Goal: Task Accomplishment & Management: Complete application form

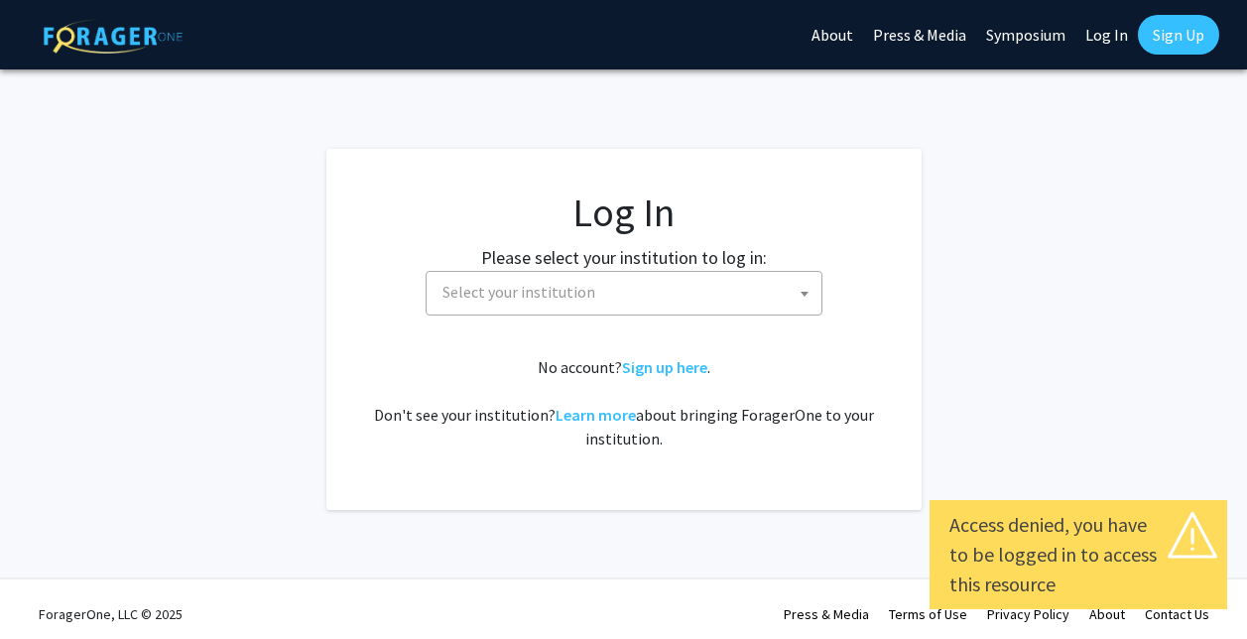
select select
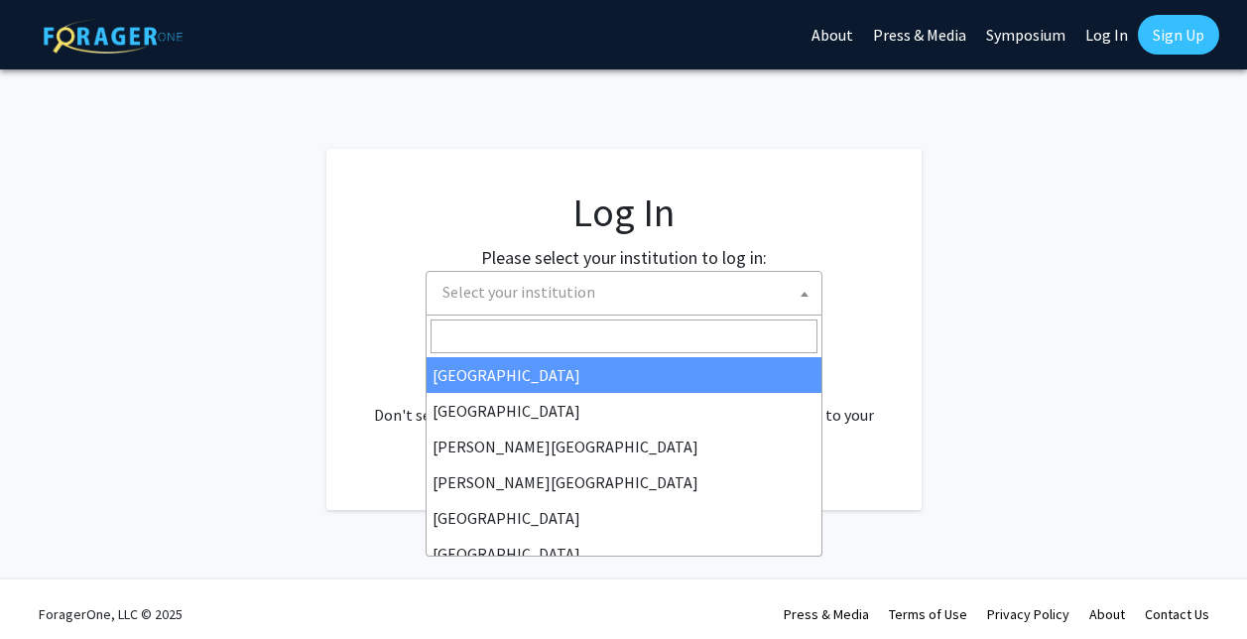
click at [631, 289] on span "Select your institution" at bounding box center [628, 292] width 387 height 41
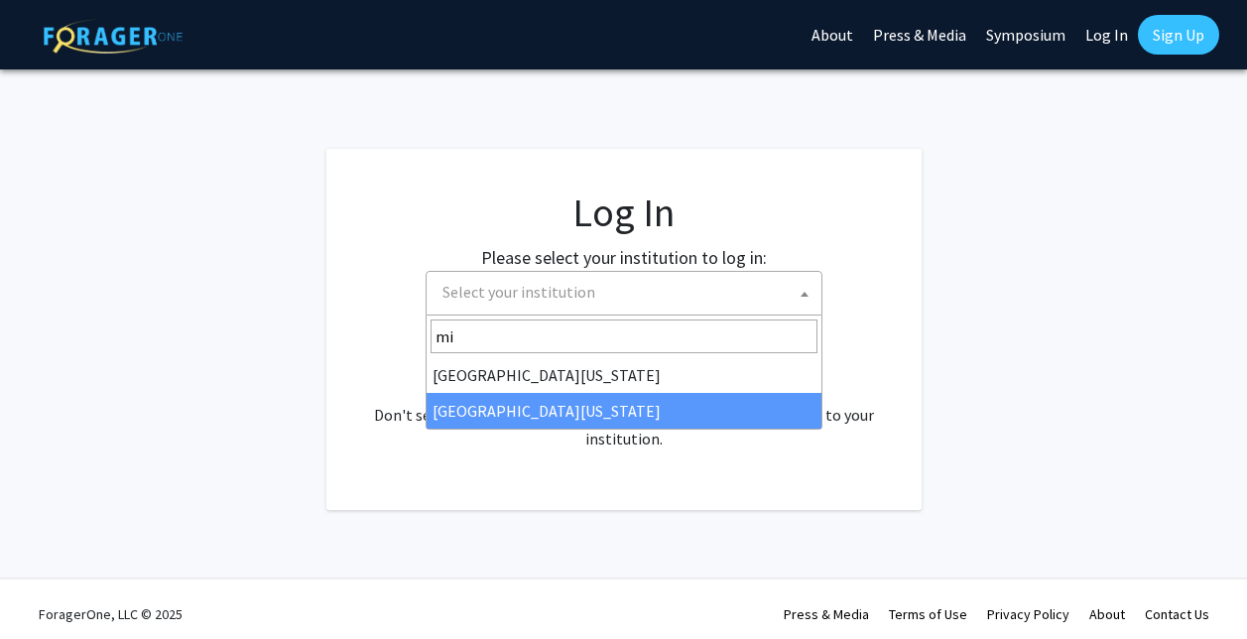
type input "mi"
select select "33"
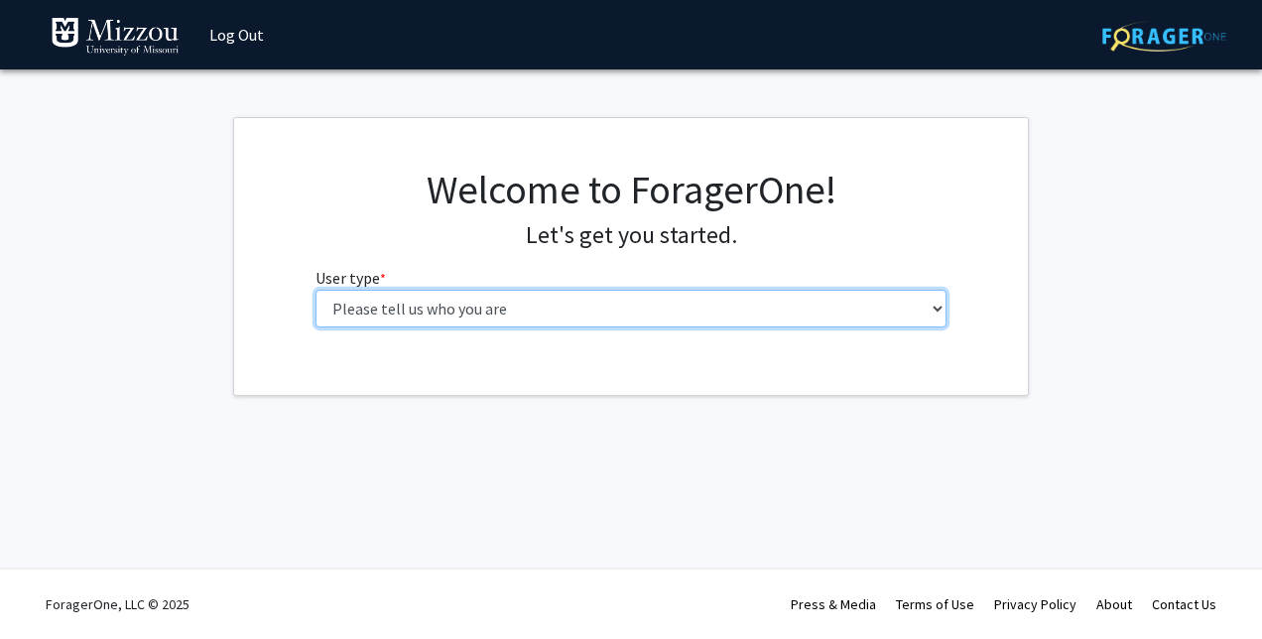
click at [550, 311] on select "Please tell us who you are Undergraduate Student Master's Student Doctoral Cand…" at bounding box center [631, 309] width 632 height 38
select select "1: undergrad"
click at [315, 290] on select "Please tell us who you are Undergraduate Student Master's Student Doctoral Cand…" at bounding box center [631, 309] width 632 height 38
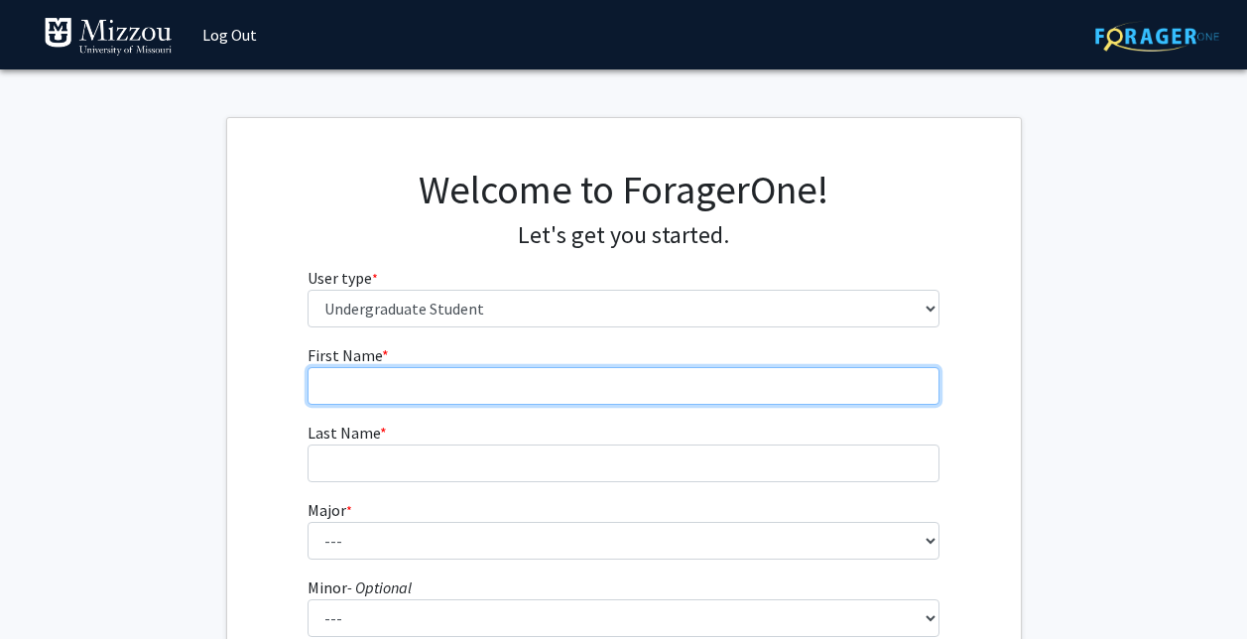
click at [641, 383] on input "First Name * required" at bounding box center [624, 386] width 632 height 38
type input "[PERSON_NAME]"
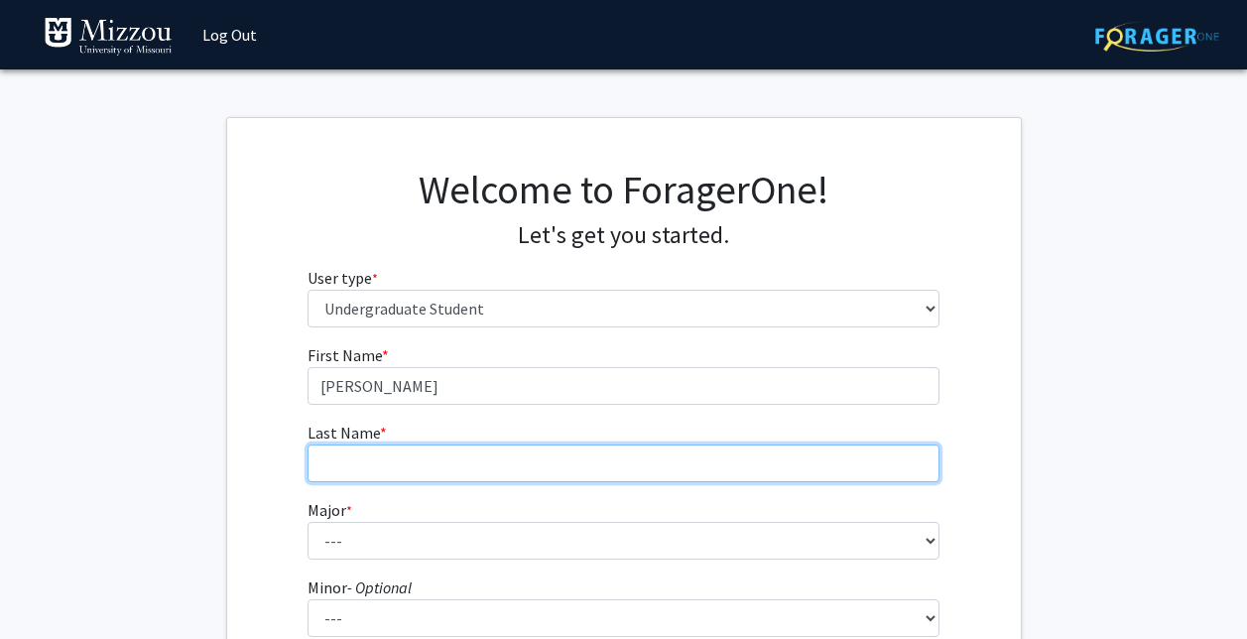
click at [415, 460] on input "Last Name * required" at bounding box center [624, 463] width 632 height 38
type input "[PERSON_NAME]"
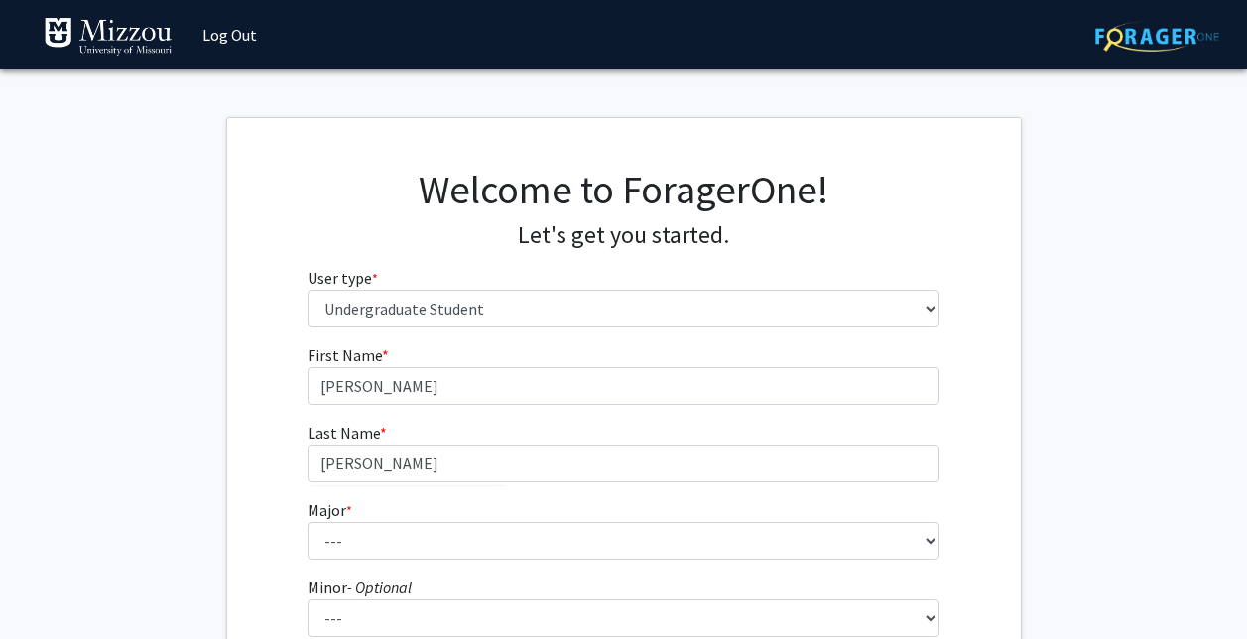
click at [379, 561] on form "First Name * required robert Last Name * required Cole Major * required --- Agr…" at bounding box center [624, 582] width 632 height 478
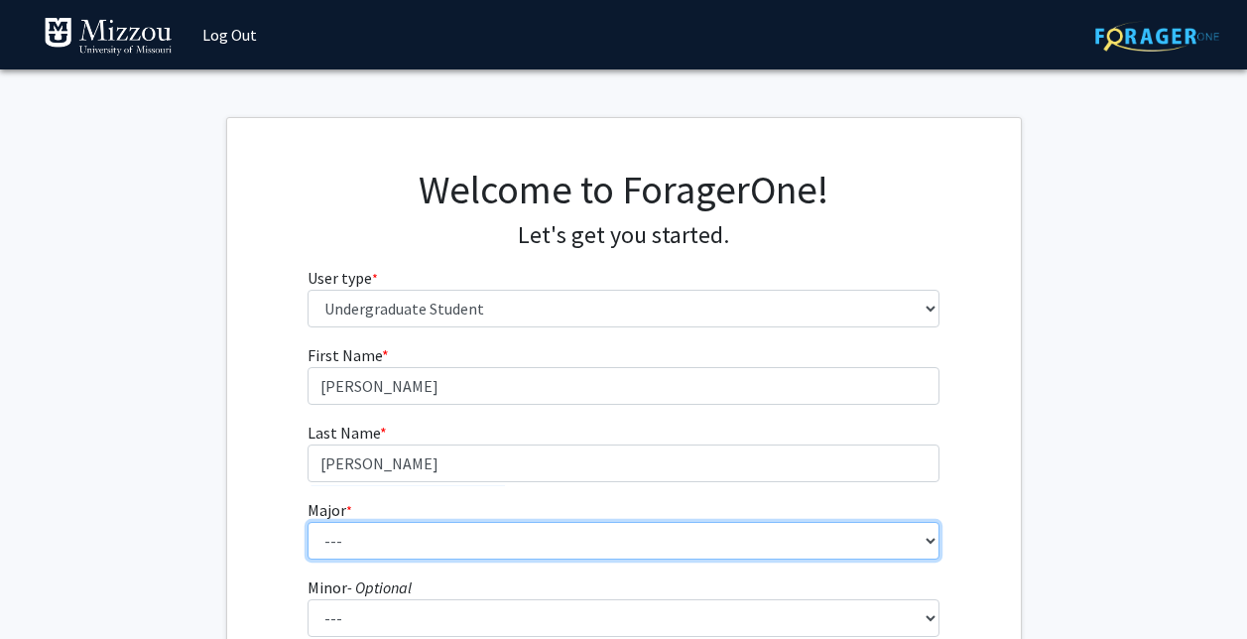
click at [379, 549] on select "--- Agribusiness Management Agricultural Education Agricultural Education: Comm…" at bounding box center [624, 541] width 632 height 38
select select "18: 2507"
click at [308, 522] on select "--- Agribusiness Management Agricultural Education Agricultural Education: Comm…" at bounding box center [624, 541] width 632 height 38
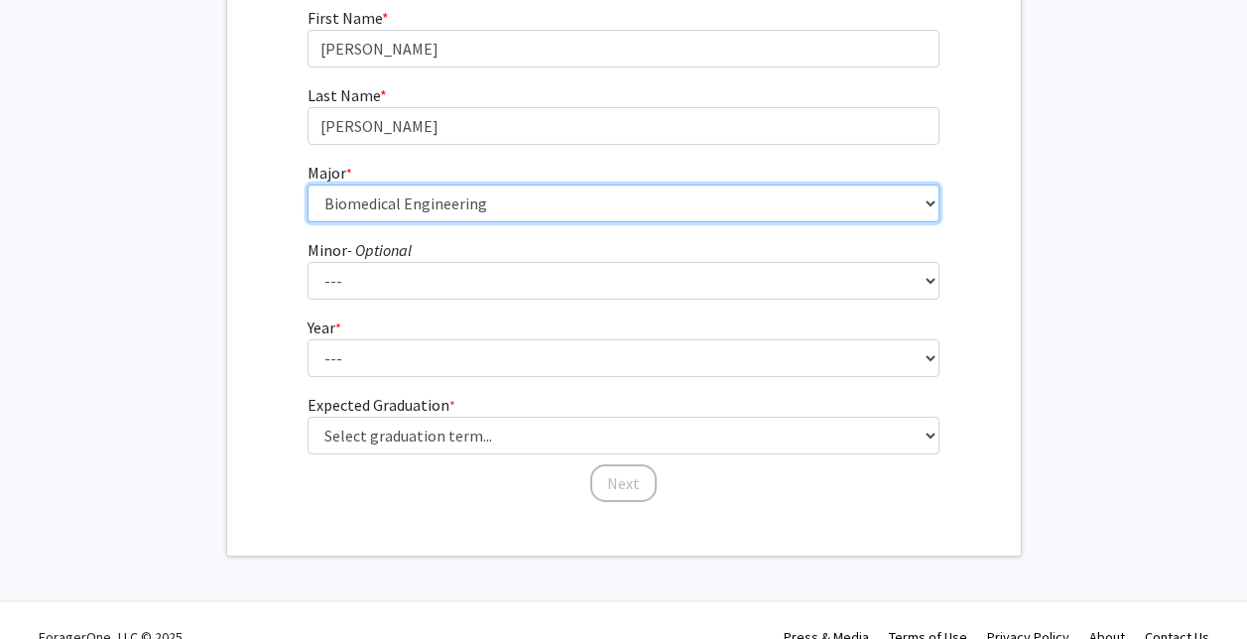
scroll to position [331, 0]
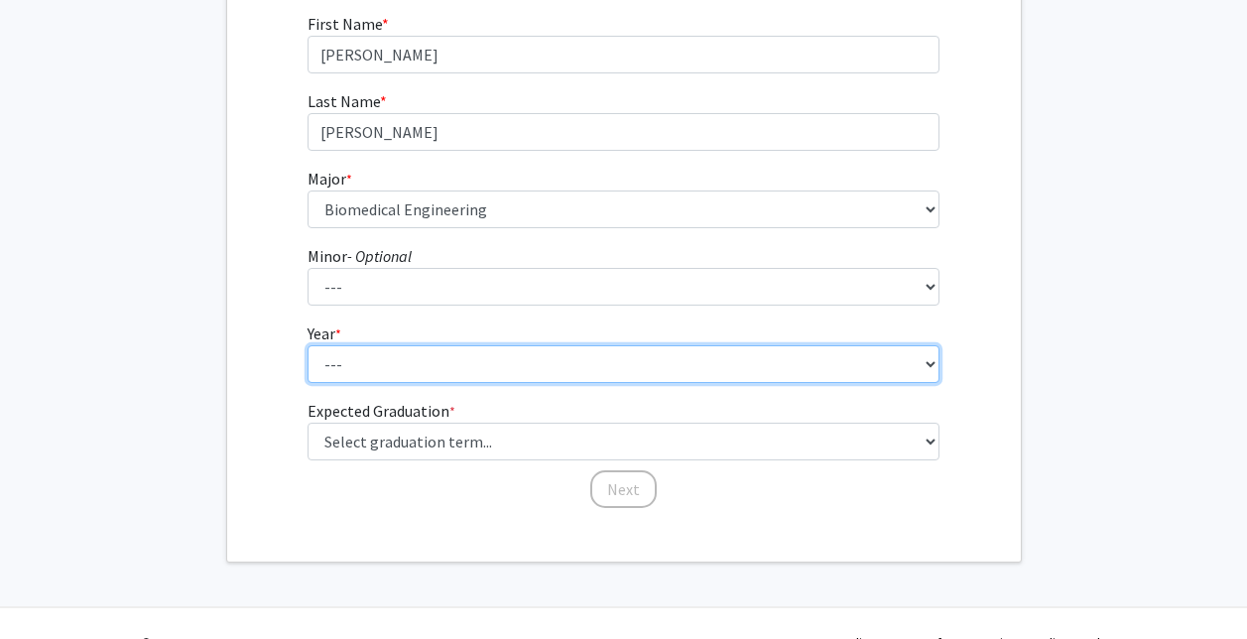
click at [354, 366] on select "--- First-year Sophomore Junior Senior Postbaccalaureate Certificate" at bounding box center [624, 364] width 632 height 38
select select "3: junior"
click at [308, 345] on select "--- First-year Sophomore Junior Senior Postbaccalaureate Certificate" at bounding box center [624, 364] width 632 height 38
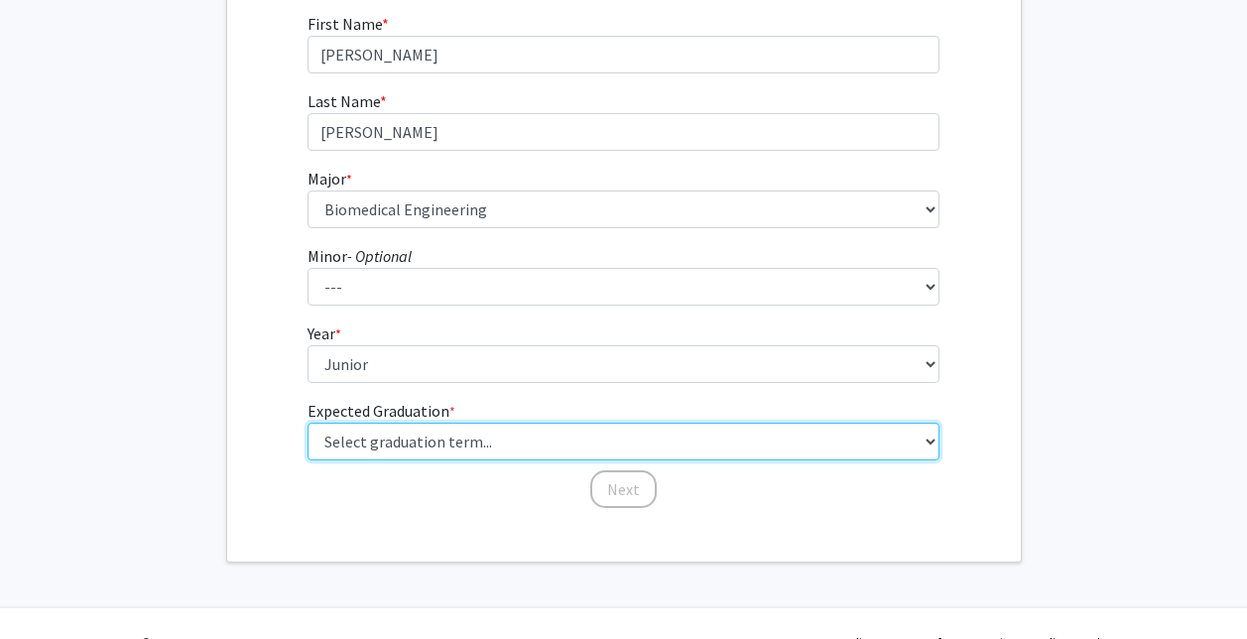
click at [492, 426] on select "Select graduation term... Spring 2025 Summer 2025 Fall 2025 Winter 2025 Spring …" at bounding box center [624, 442] width 632 height 38
select select "9: spring_2027"
click at [308, 423] on select "Select graduation term... Spring 2025 Summer 2025 Fall 2025 Winter 2025 Spring …" at bounding box center [624, 442] width 632 height 38
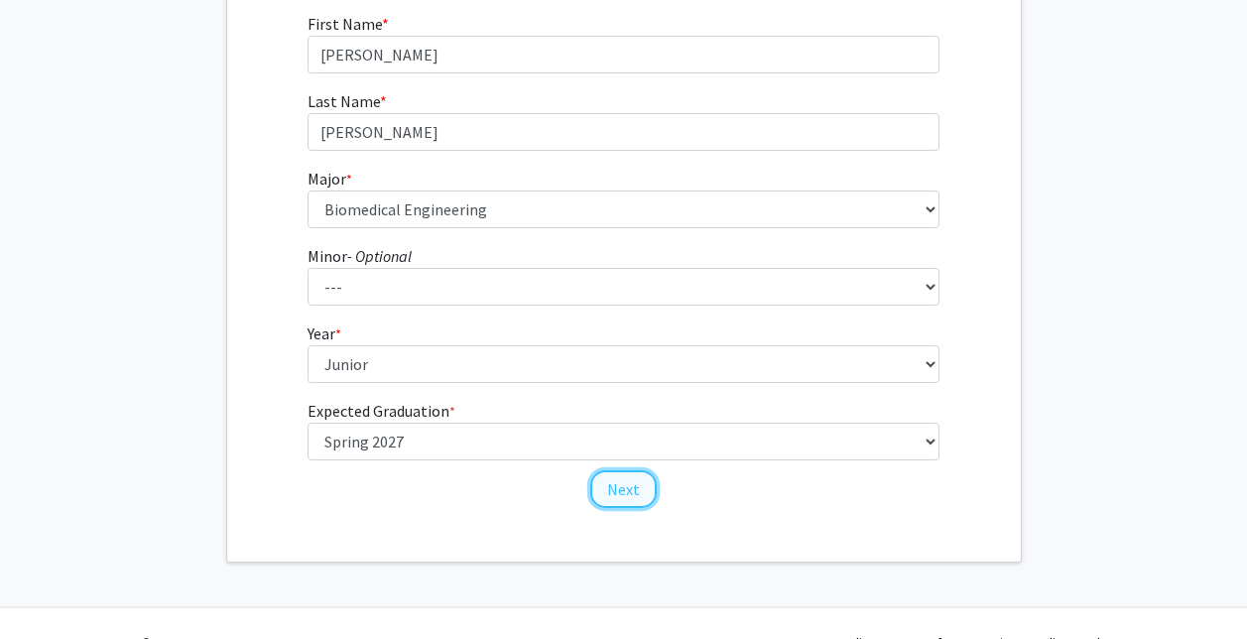
click at [616, 481] on button "Next" at bounding box center [623, 489] width 66 height 38
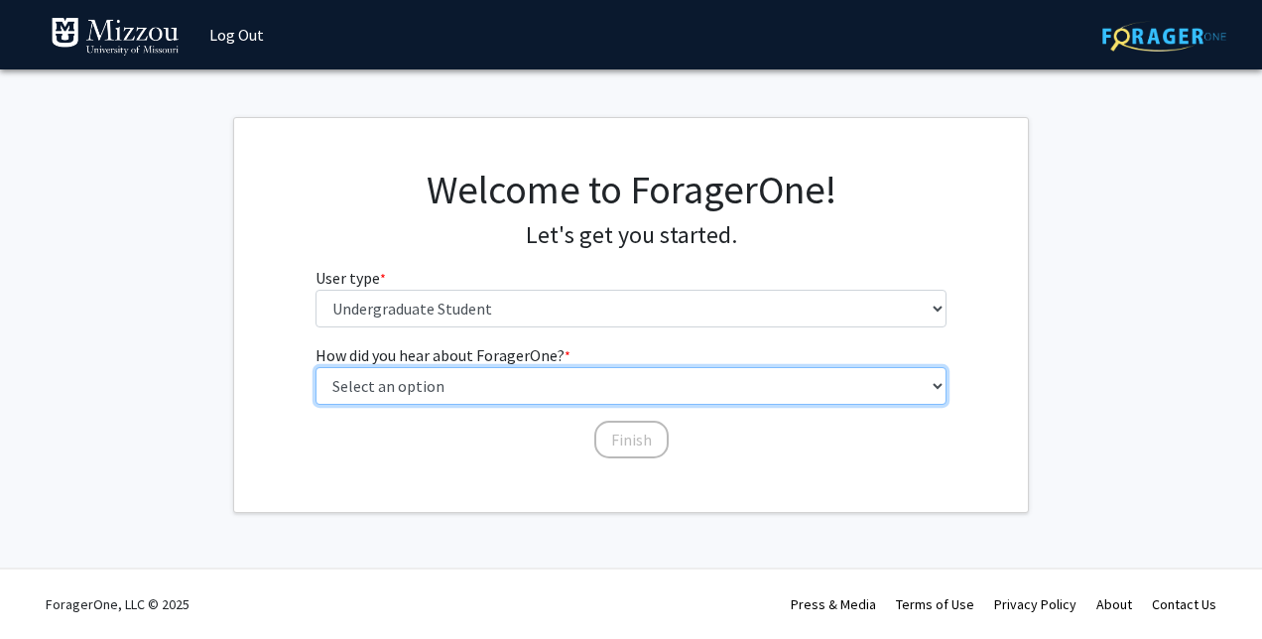
click at [494, 388] on select "Select an option Peer/student recommendation Faculty/staff recommendation Unive…" at bounding box center [631, 386] width 632 height 38
select select "3: university_website"
click at [315, 367] on select "Select an option Peer/student recommendation Faculty/staff recommendation Unive…" at bounding box center [631, 386] width 632 height 38
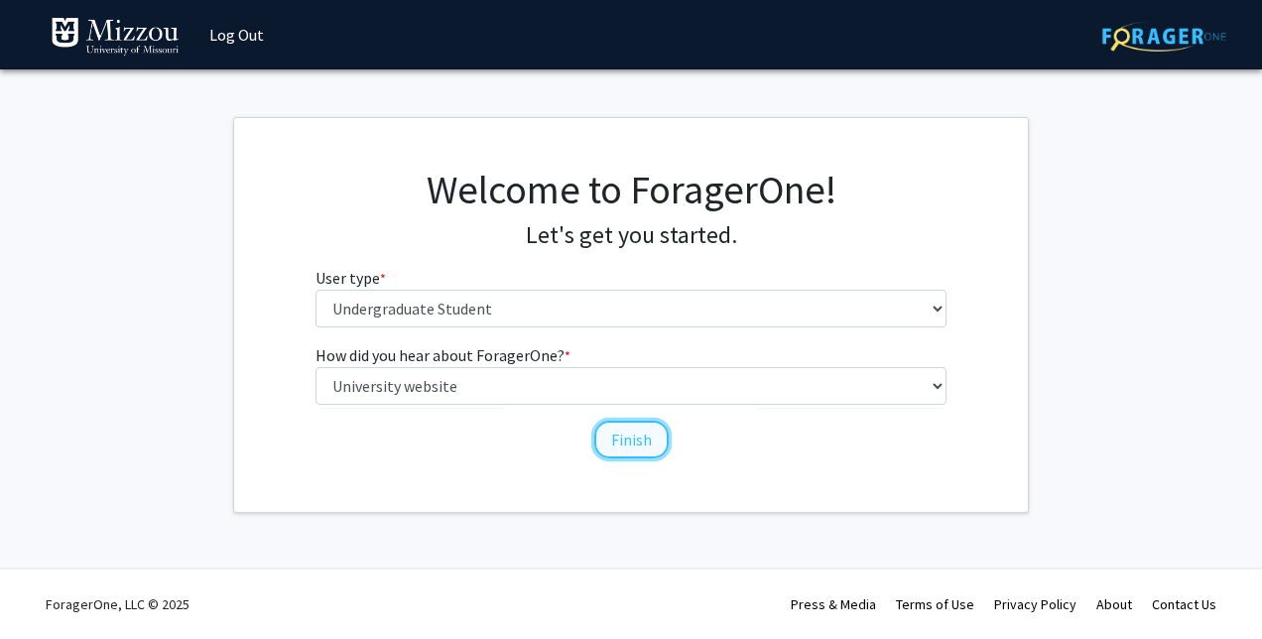
click at [617, 436] on button "Finish" at bounding box center [631, 440] width 74 height 38
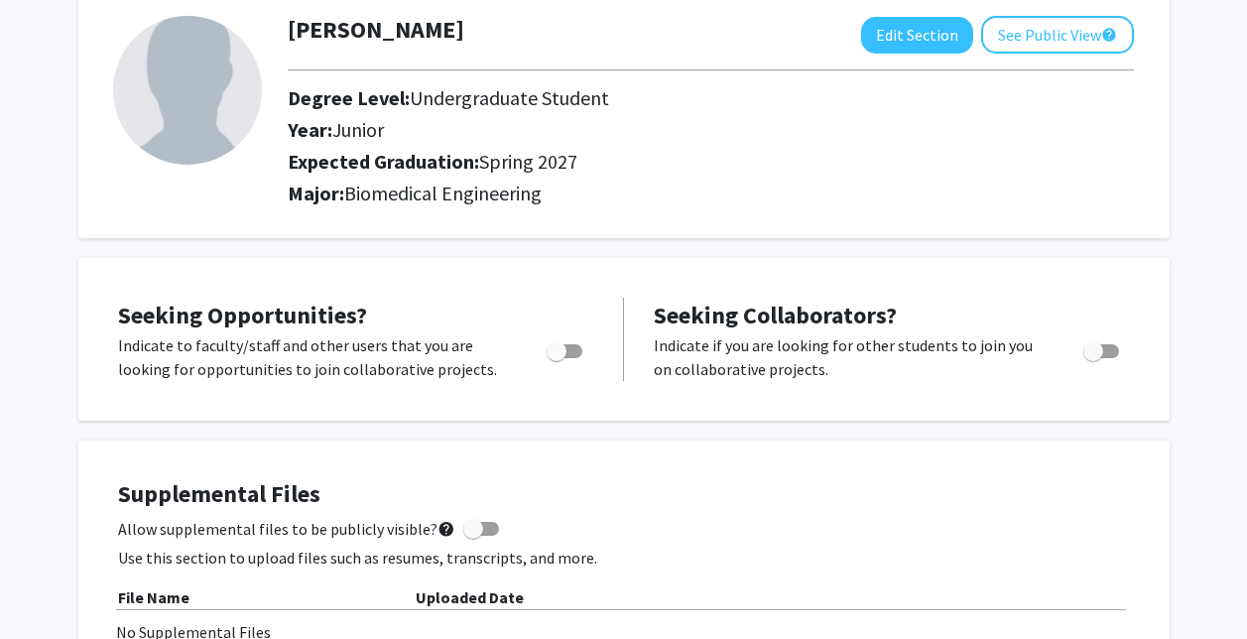
scroll to position [114, 0]
drag, startPoint x: 617, startPoint y: 436, endPoint x: 1062, endPoint y: 161, distance: 522.6
click at [1062, 161] on div "Expected Graduation: Spring 2027" at bounding box center [671, 167] width 797 height 32
click at [909, 43] on button "Edit Section" at bounding box center [917, 36] width 112 height 37
select select "junior"
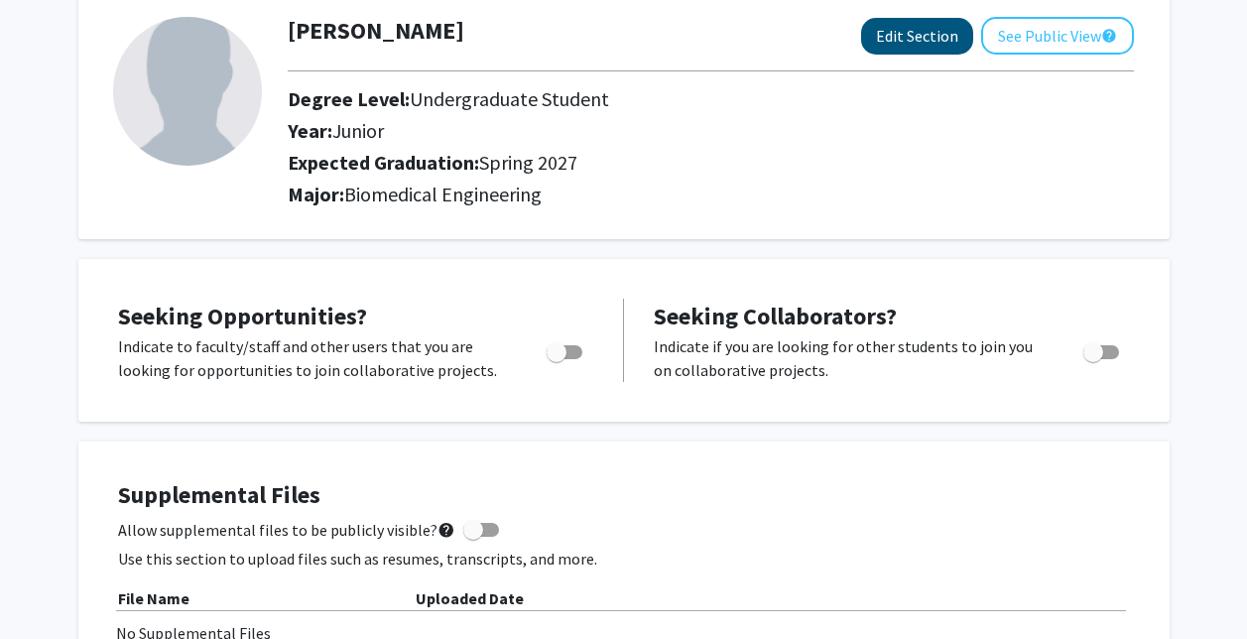
select select "37: spring_2027"
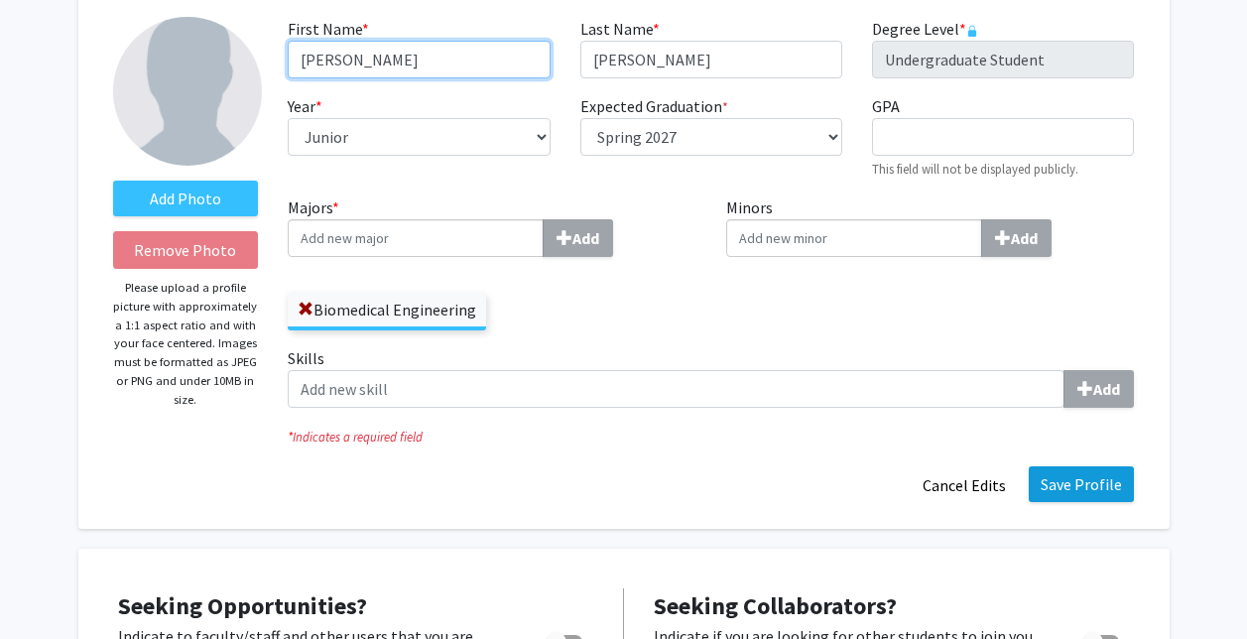
type input "Robert"
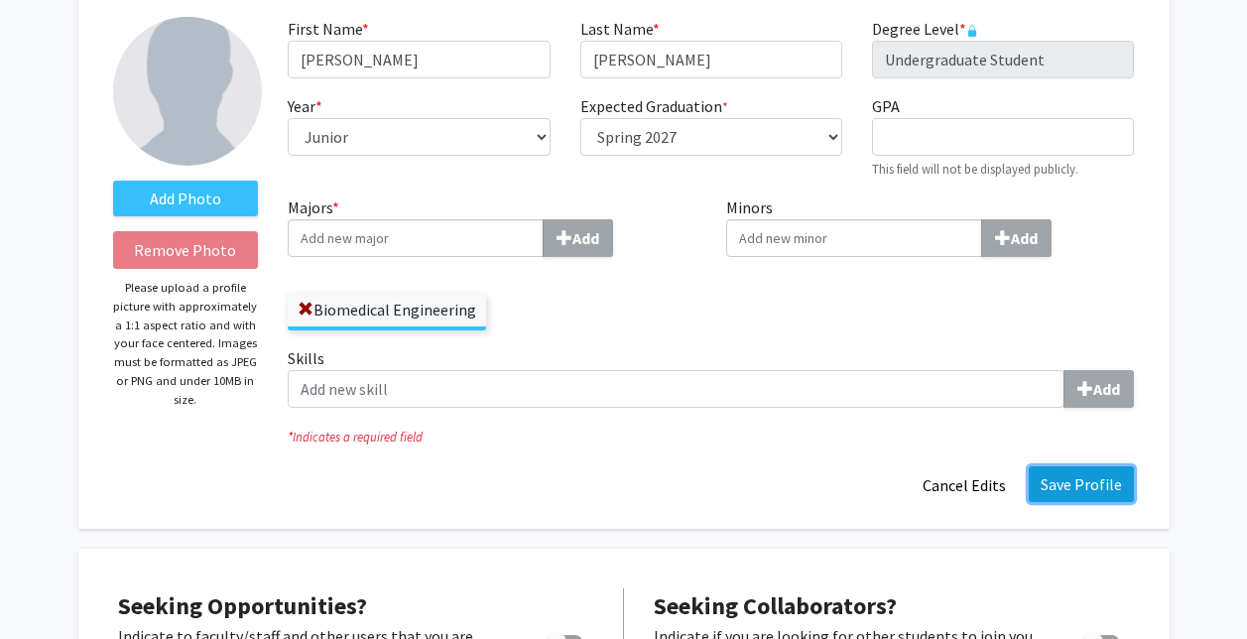
click at [1056, 474] on button "Save Profile" at bounding box center [1081, 484] width 105 height 36
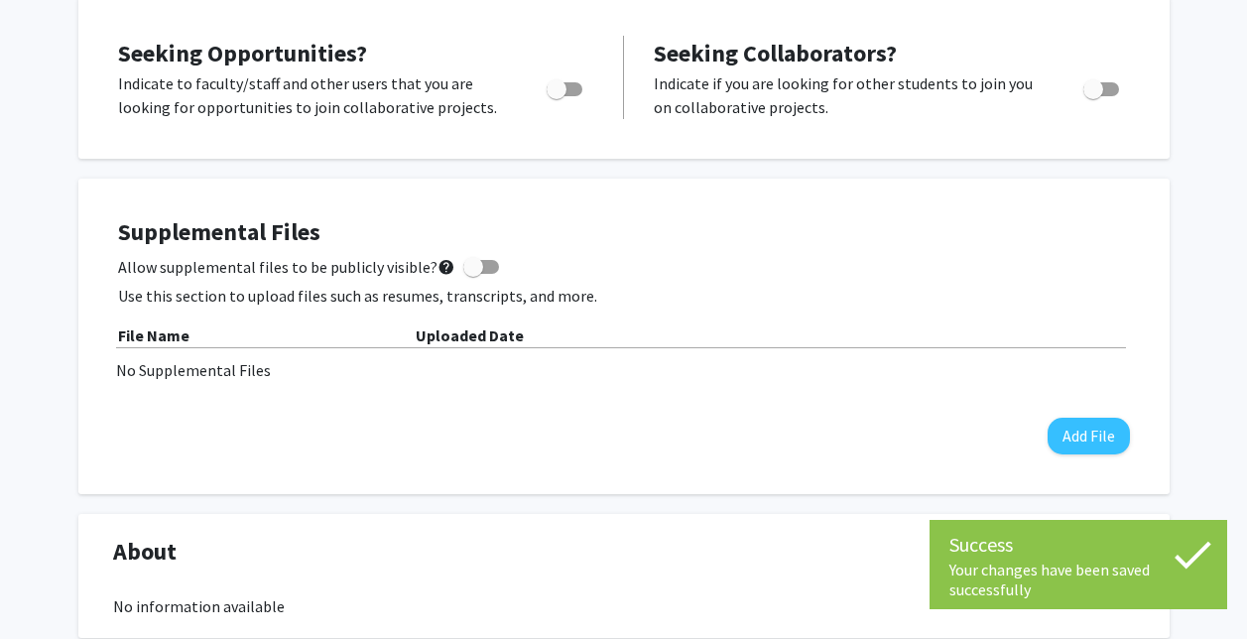
scroll to position [374, 0]
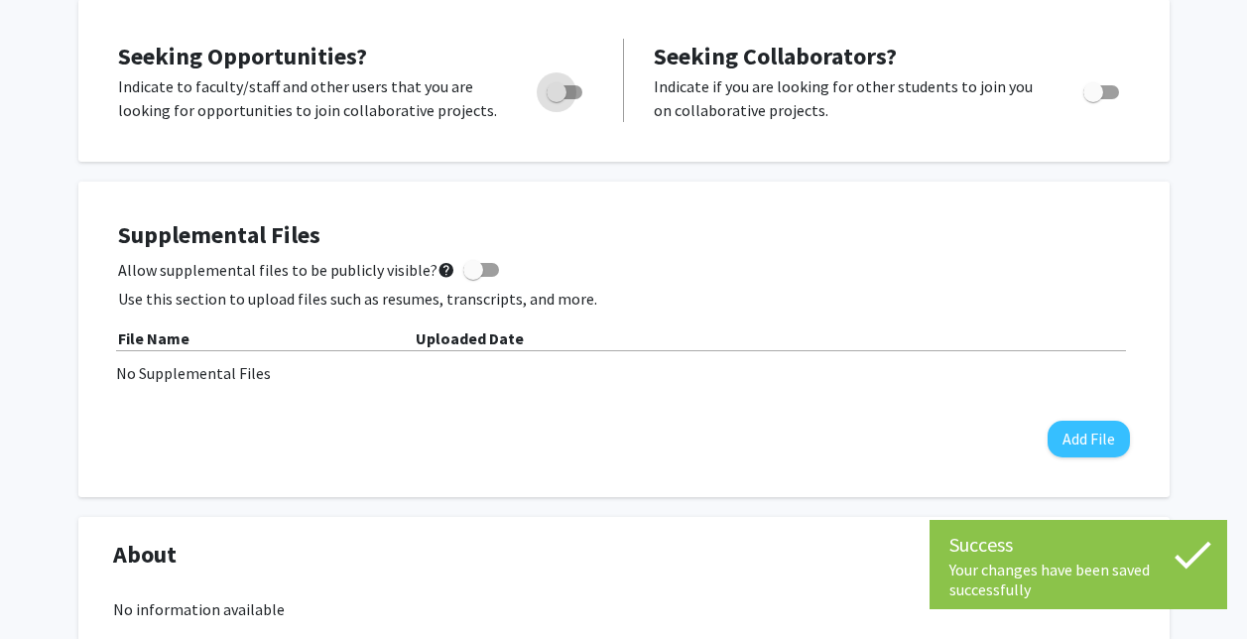
click at [550, 80] on label "Toggle" at bounding box center [561, 92] width 44 height 24
click at [556, 99] on input "Are you actively seeking opportunities?" at bounding box center [556, 99] width 1 height 1
checkbox input "true"
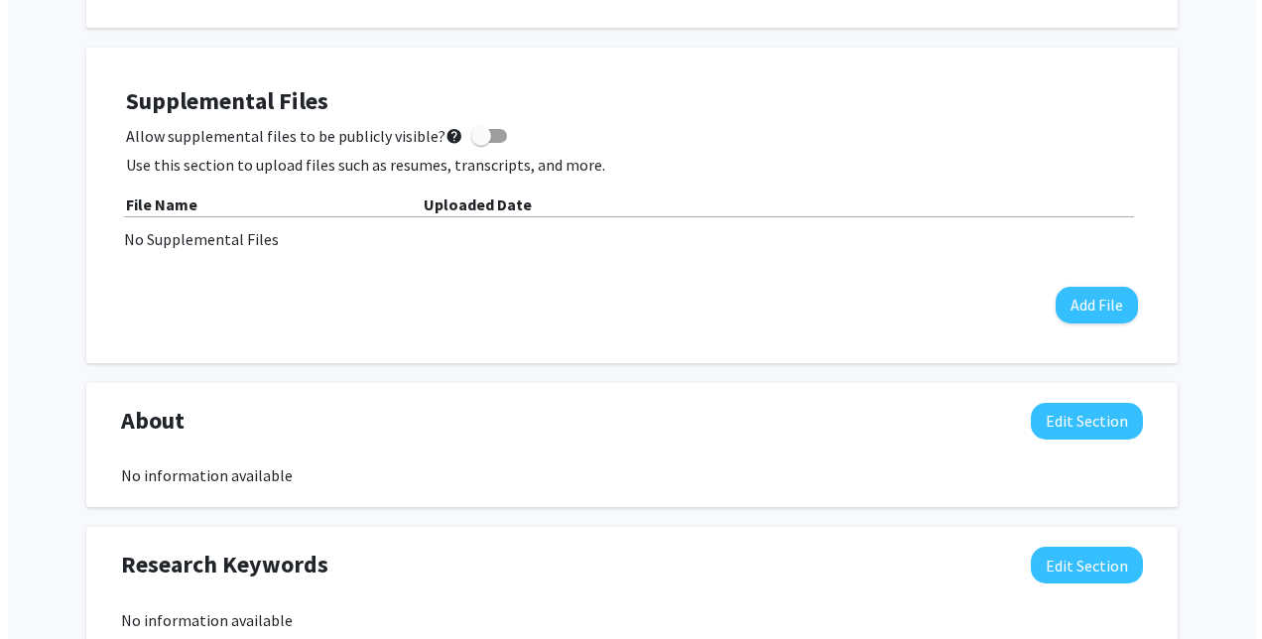
scroll to position [509, 0]
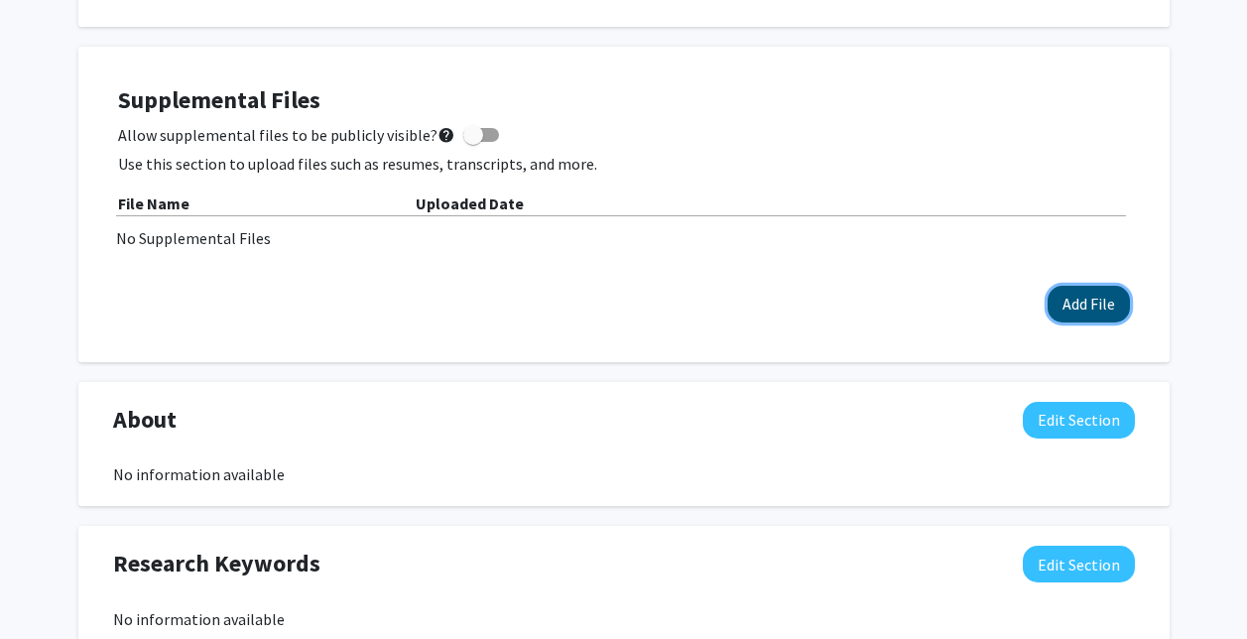
click at [1070, 301] on button "Add File" at bounding box center [1089, 304] width 82 height 37
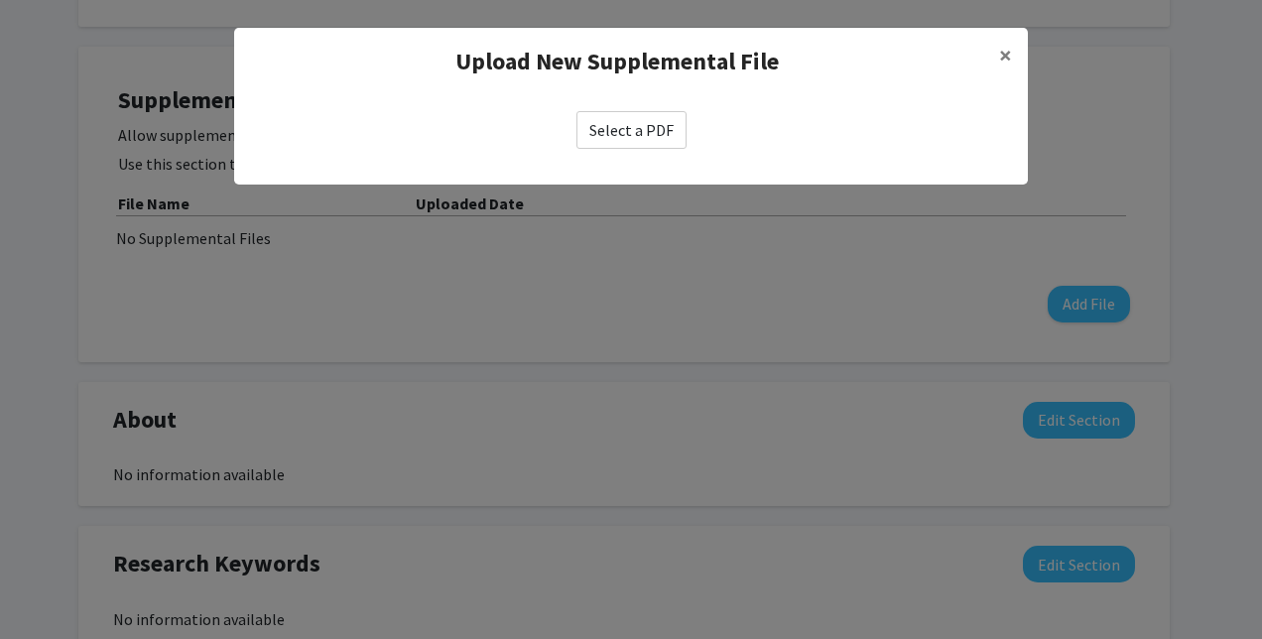
click at [671, 137] on label "Select a PDF" at bounding box center [631, 130] width 110 height 38
click at [0, 0] on input "Select a PDF" at bounding box center [0, 0] width 0 height 0
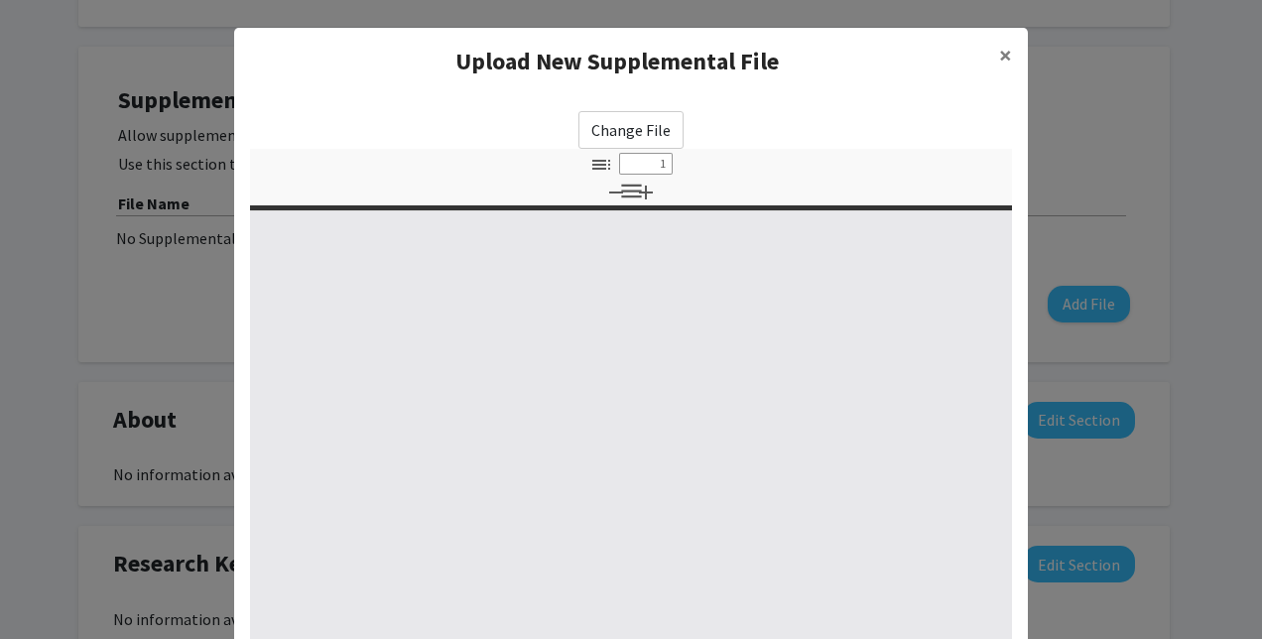
select select "custom"
type input "0"
select select "custom"
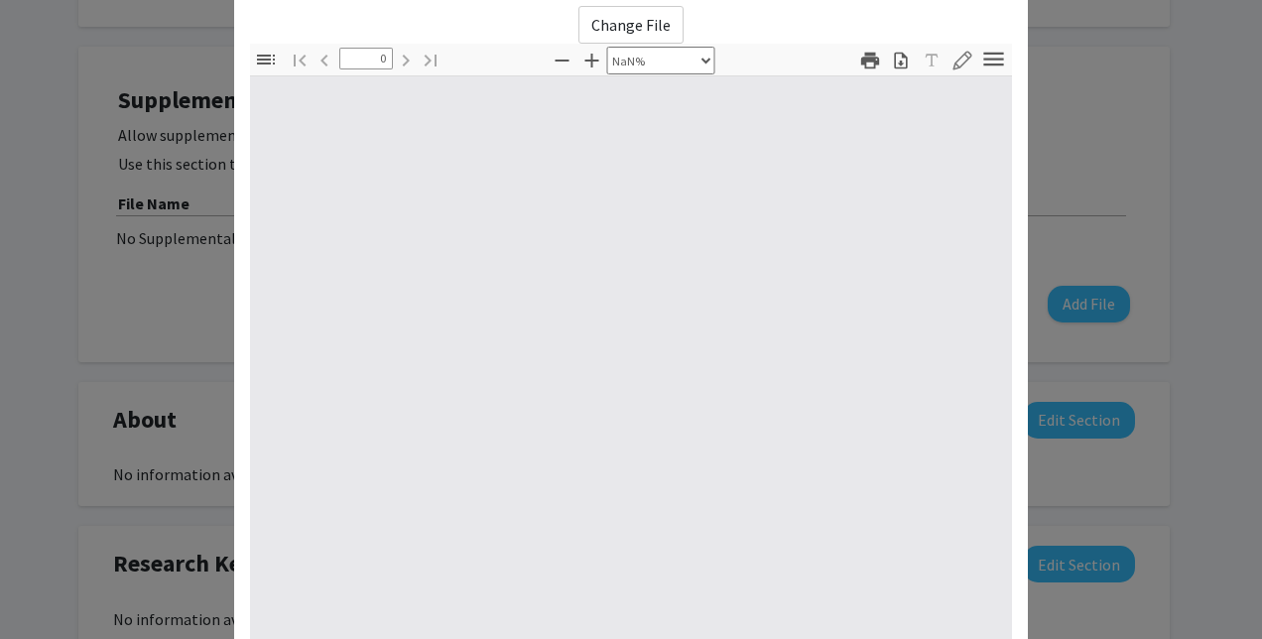
type input "1"
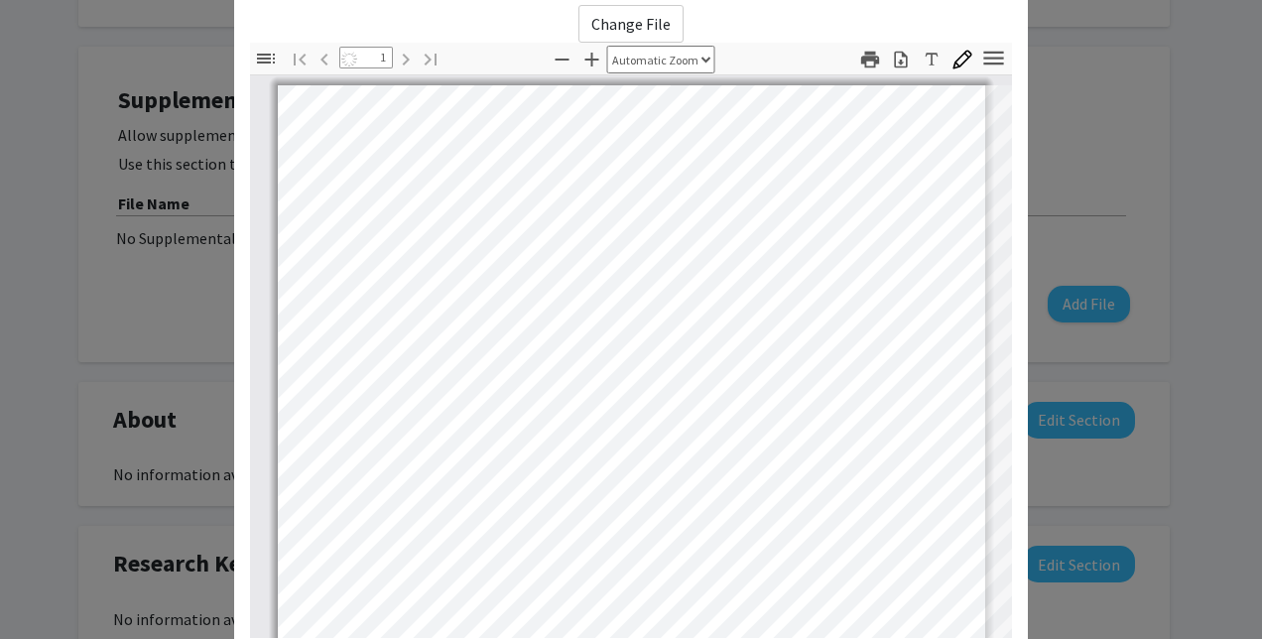
select select "auto"
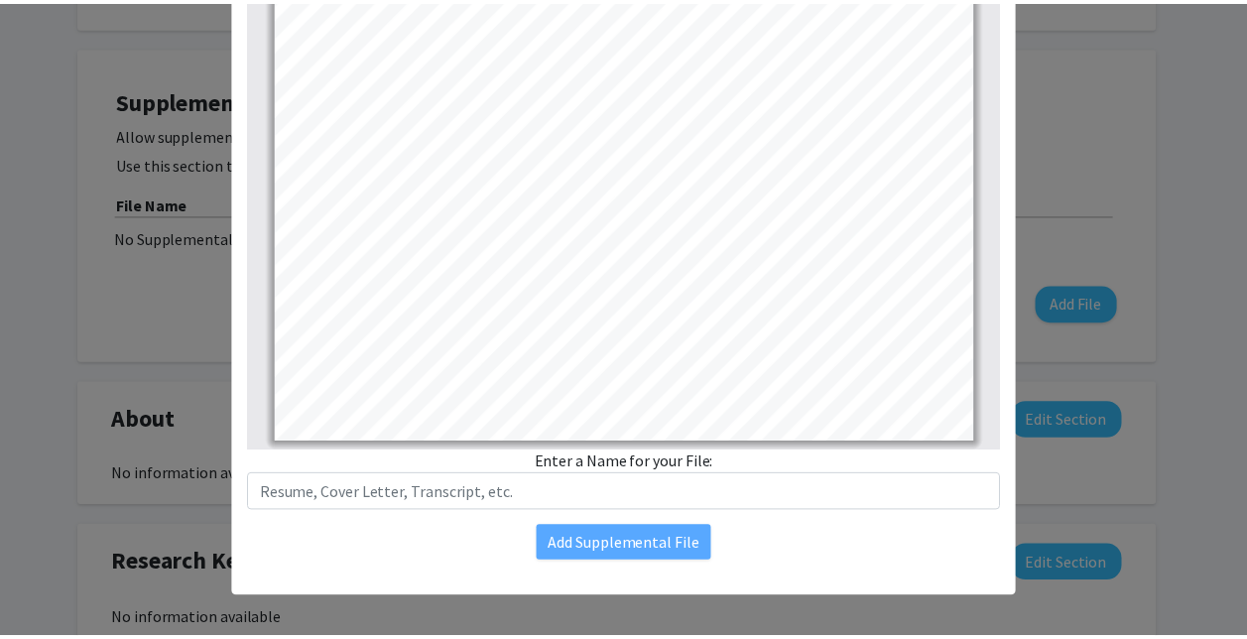
scroll to position [299, 0]
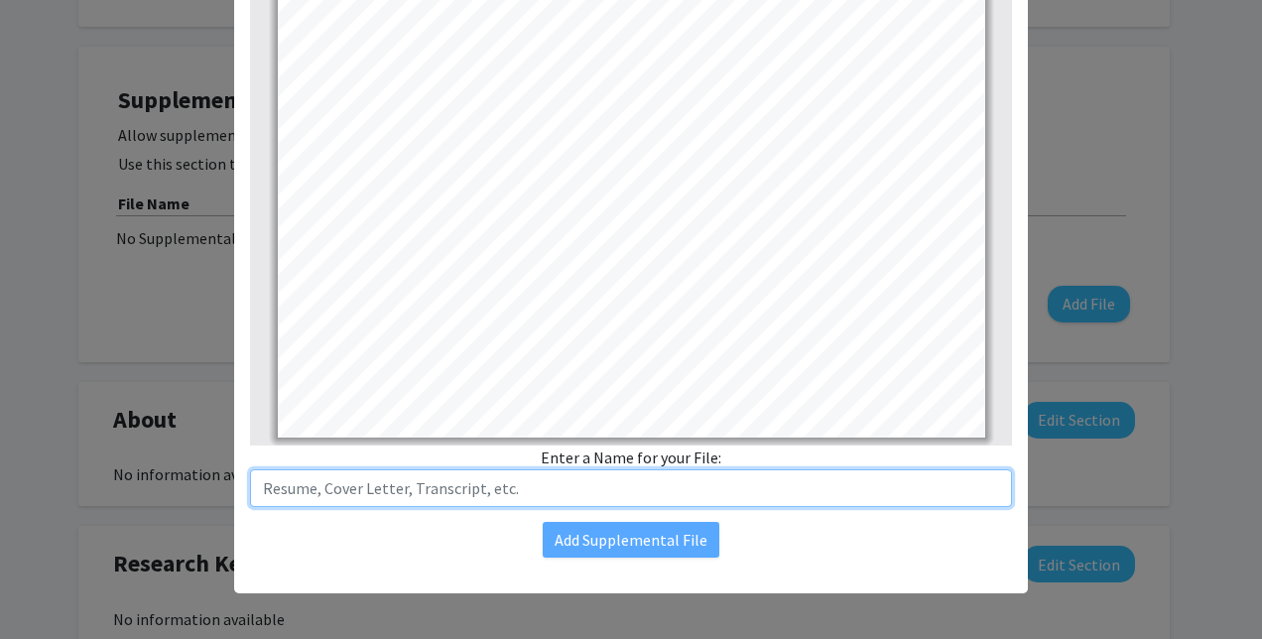
click at [515, 472] on input "text" at bounding box center [631, 488] width 762 height 38
type input "Resume"
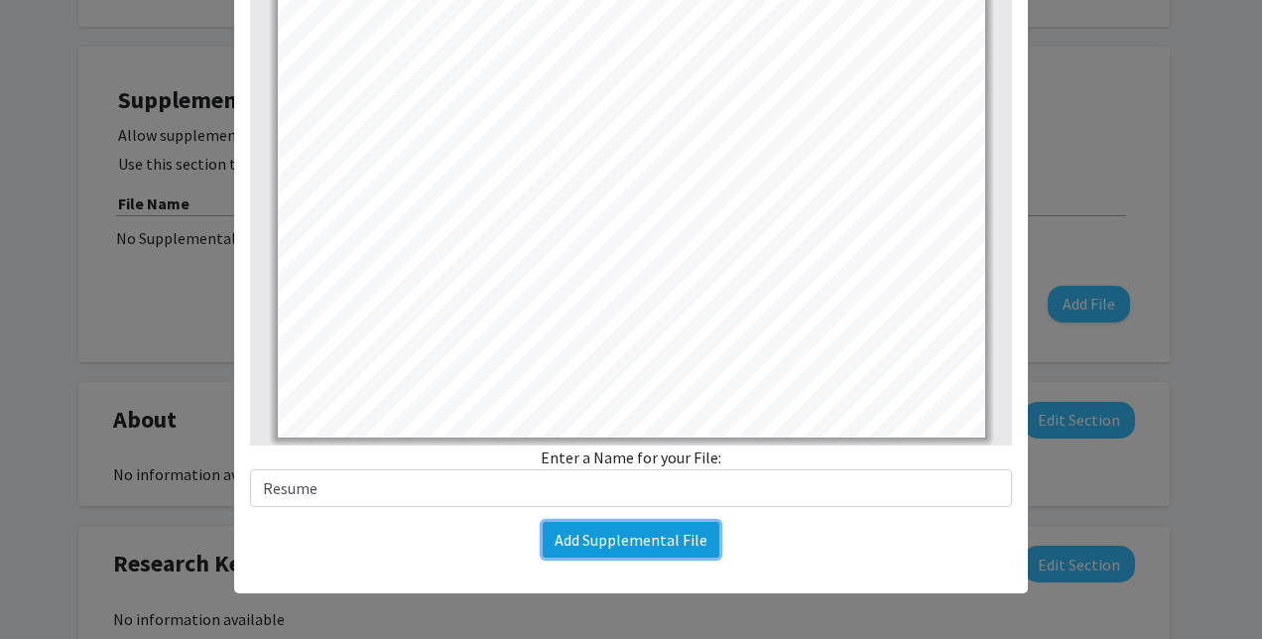
click at [637, 529] on button "Add Supplemental File" at bounding box center [631, 540] width 177 height 36
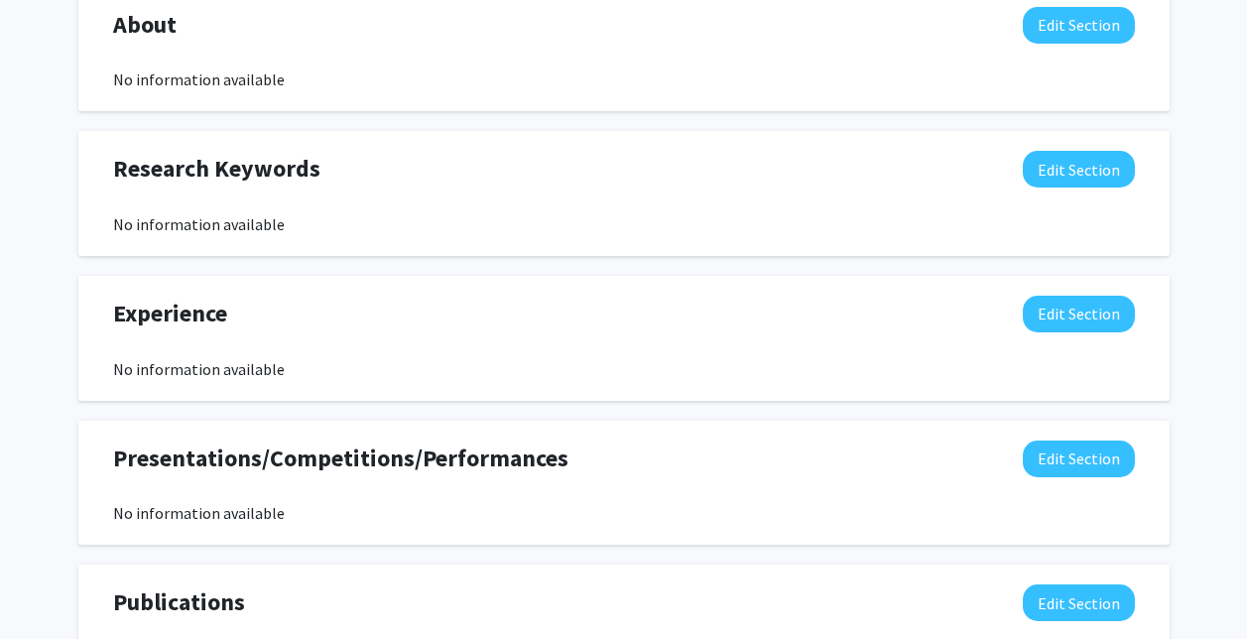
scroll to position [936, 0]
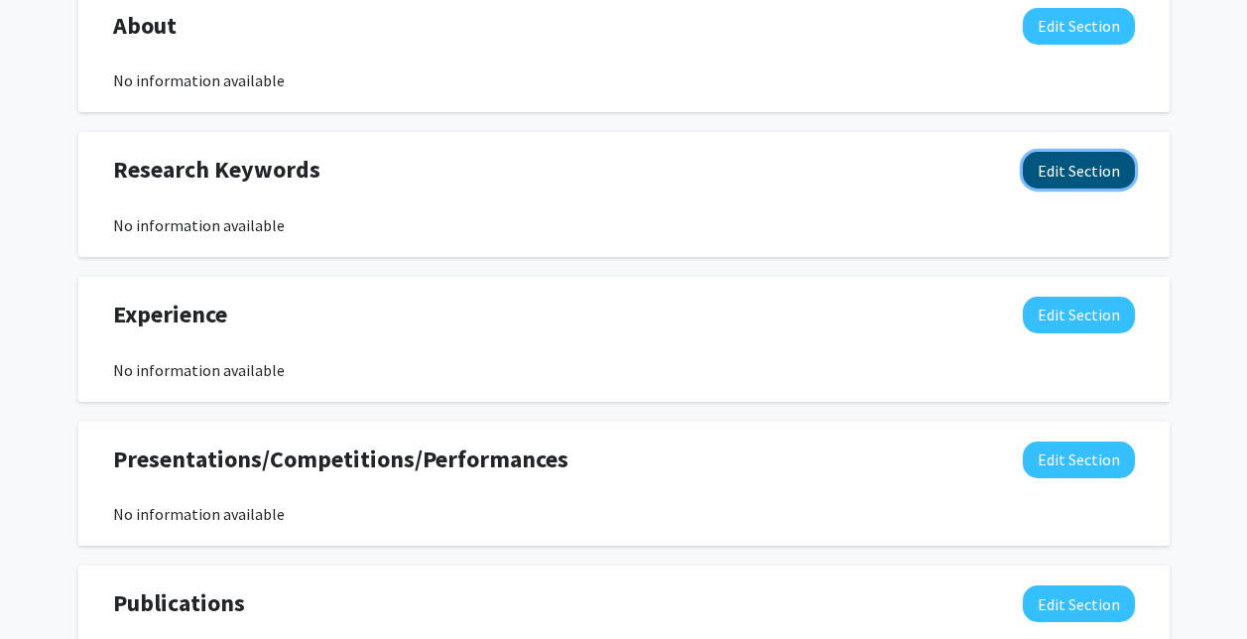
click at [1074, 164] on button "Edit Section" at bounding box center [1079, 170] width 112 height 37
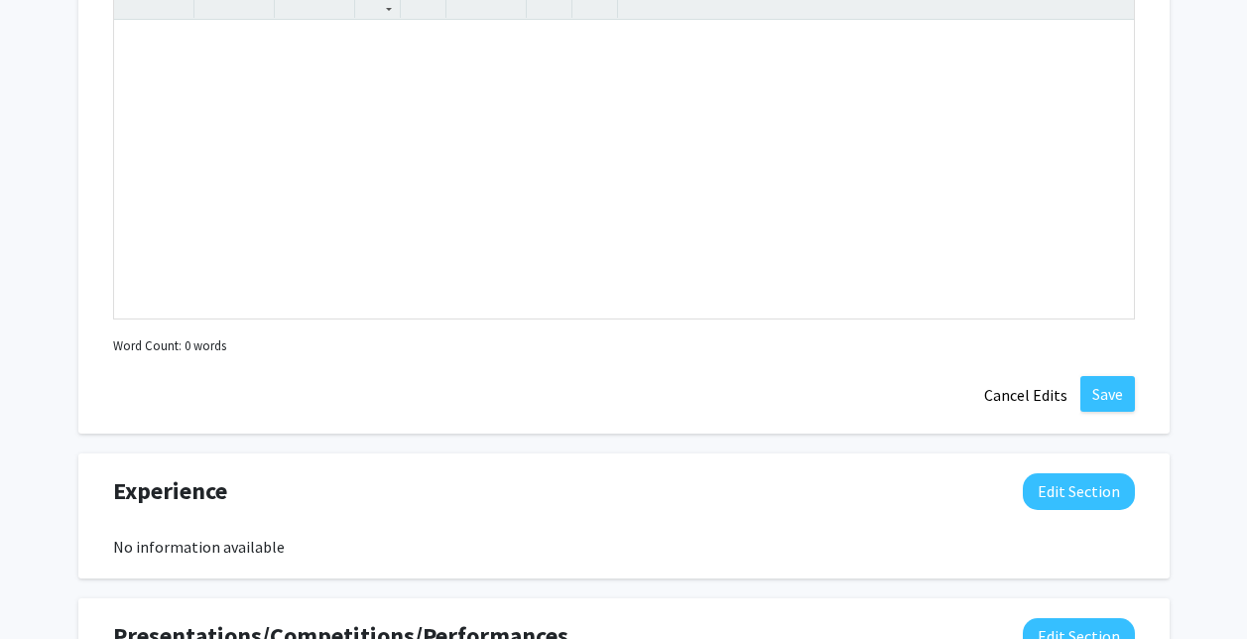
scroll to position [1198, 0]
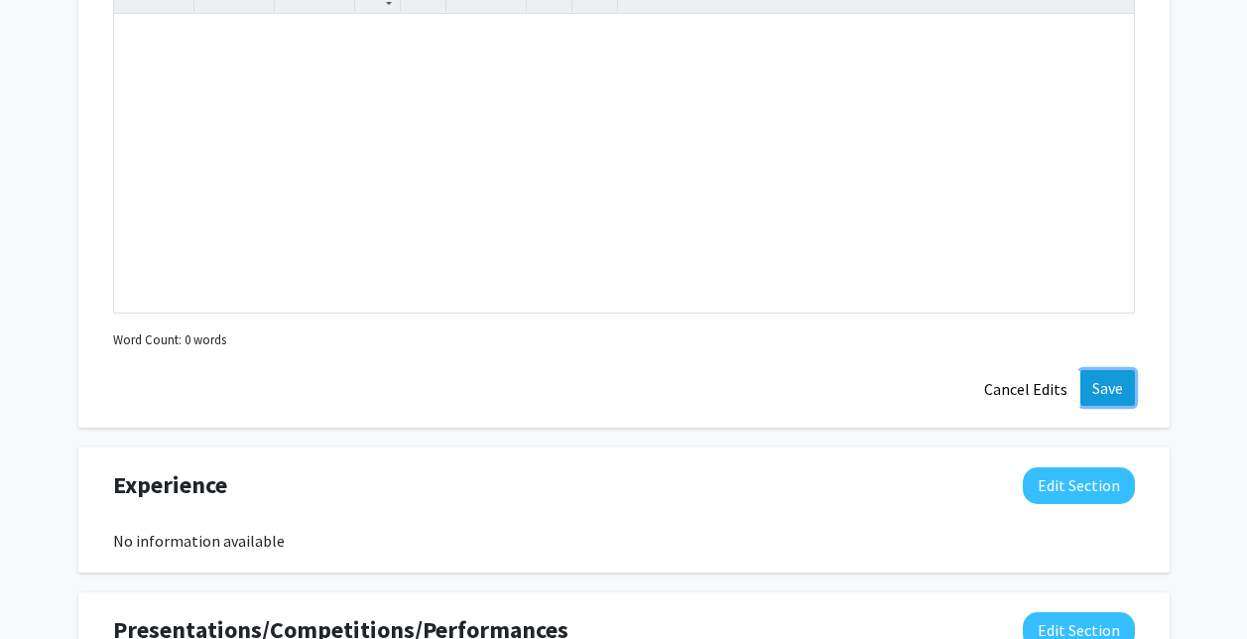
click at [1124, 381] on button "Save" at bounding box center [1107, 388] width 55 height 36
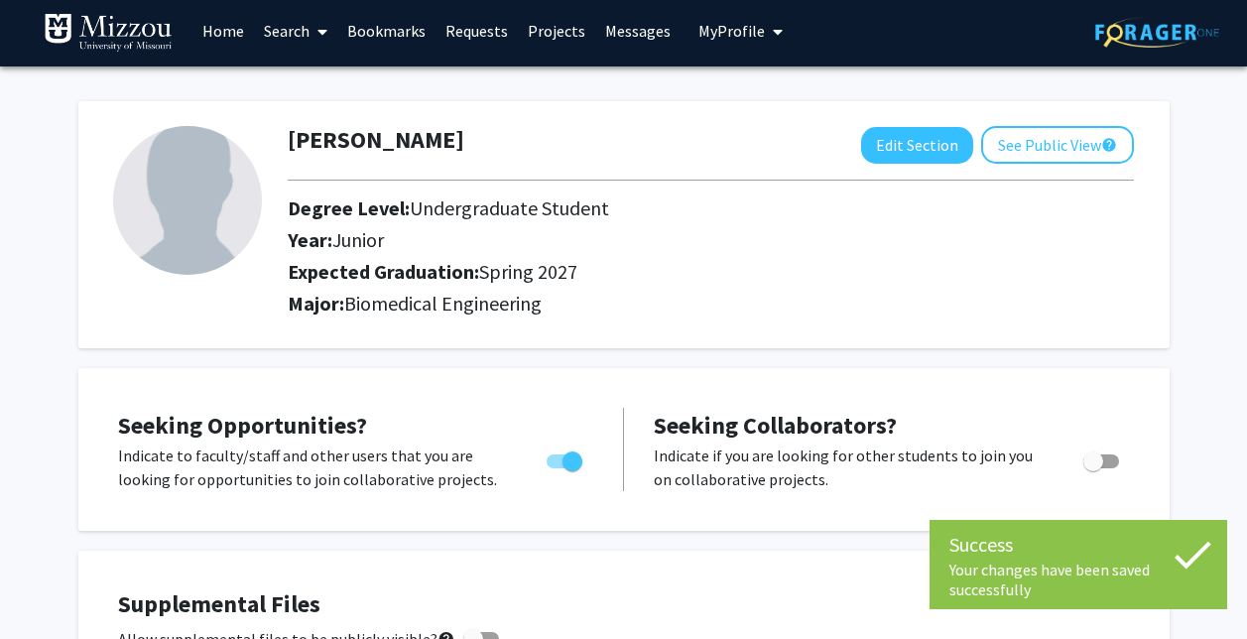
scroll to position [0, 0]
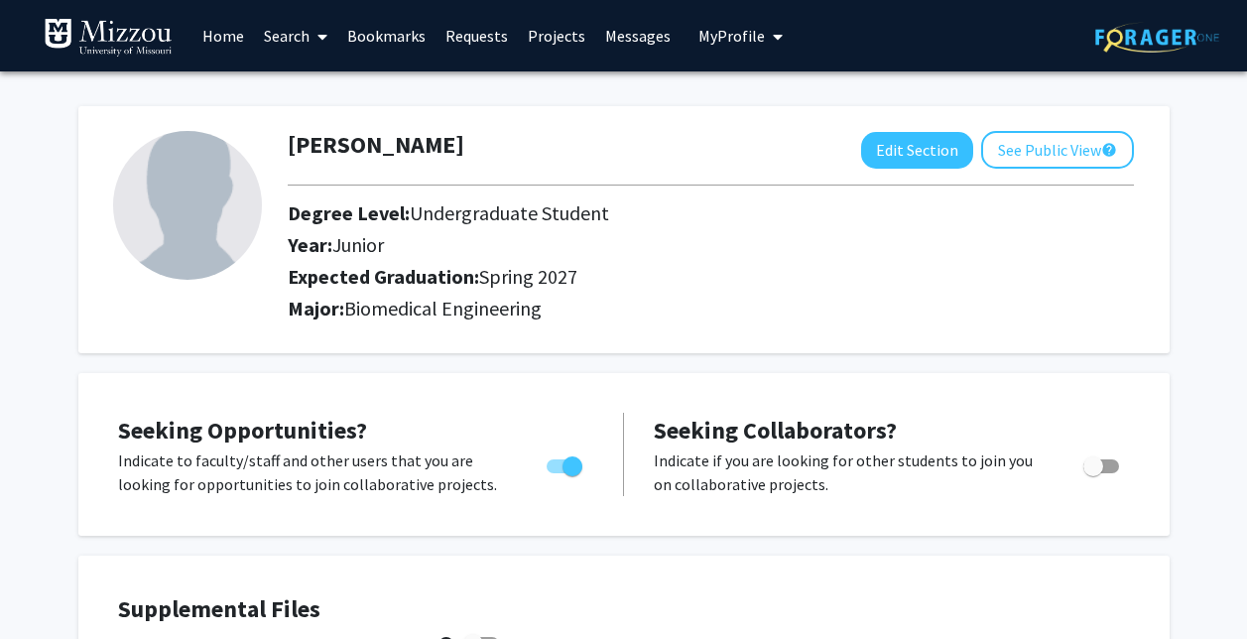
click at [235, 35] on link "Home" at bounding box center [223, 35] width 62 height 69
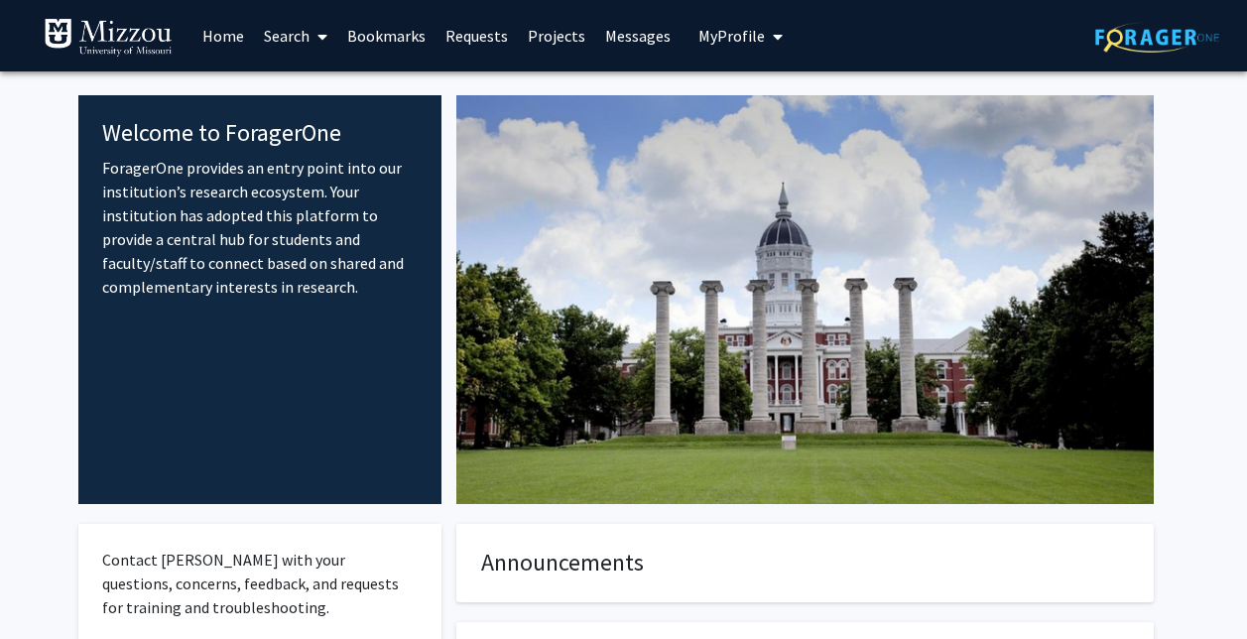
click at [301, 29] on link "Search" at bounding box center [295, 35] width 83 height 69
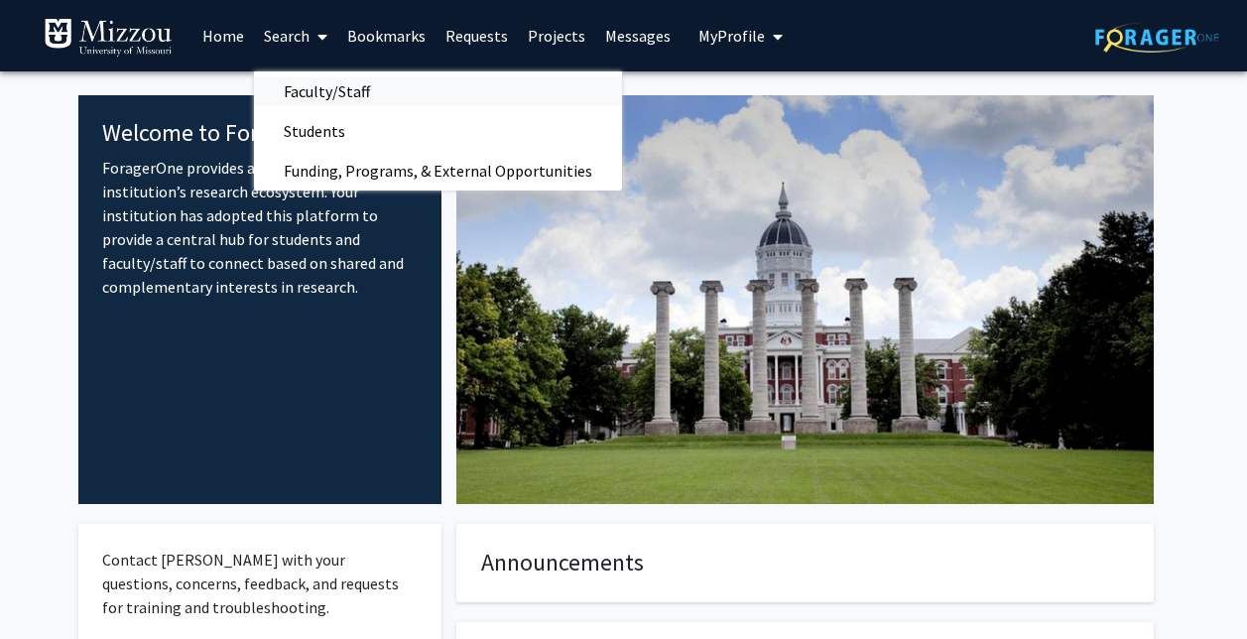
click at [395, 93] on link "Faculty/Staff" at bounding box center [438, 91] width 368 height 30
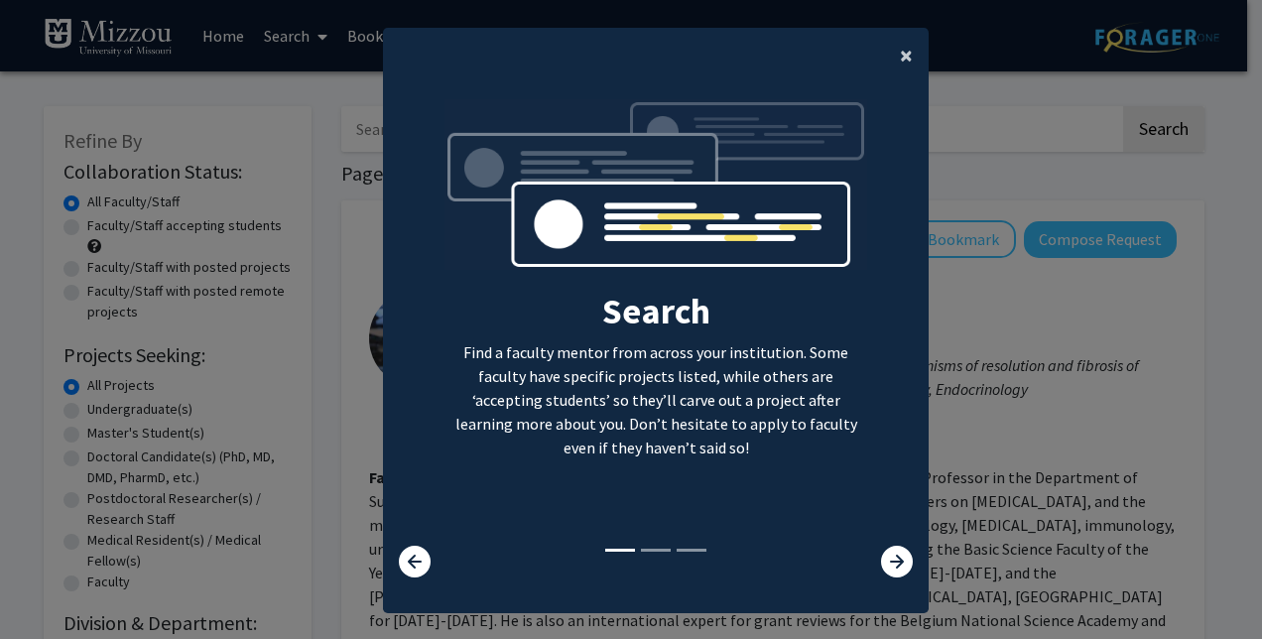
click at [900, 55] on span "×" at bounding box center [906, 55] width 13 height 31
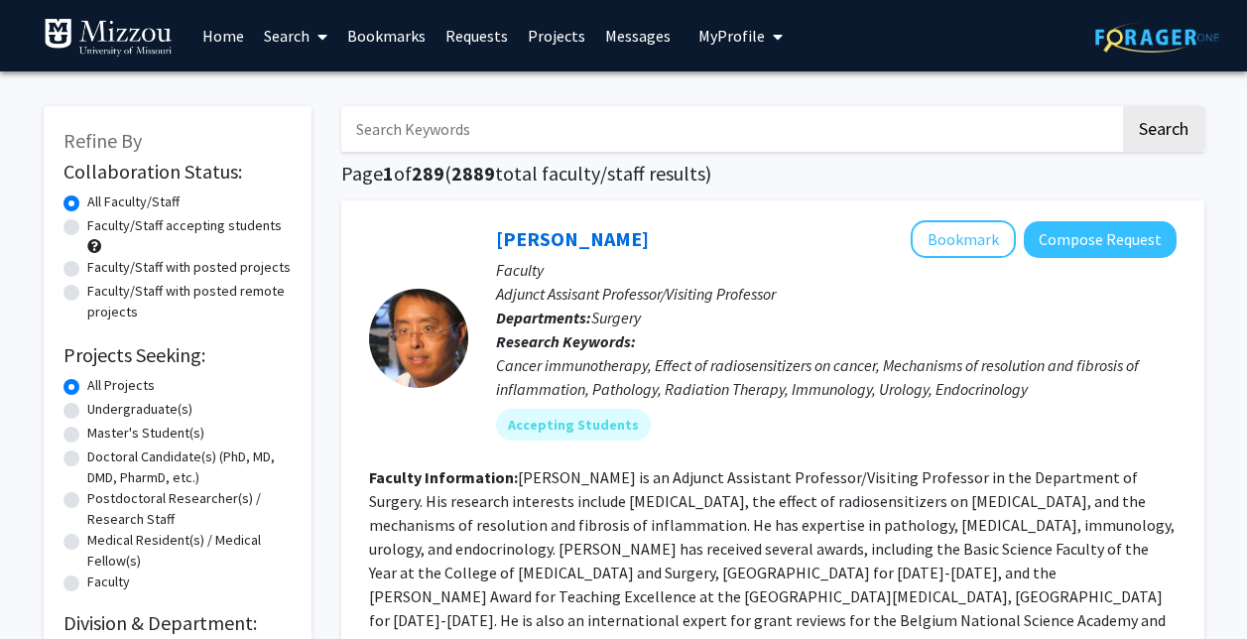
click at [87, 224] on label "Faculty/Staff accepting students" at bounding box center [184, 225] width 194 height 21
click at [87, 224] on input "Faculty/Staff accepting students" at bounding box center [93, 221] width 13 height 13
radio input "true"
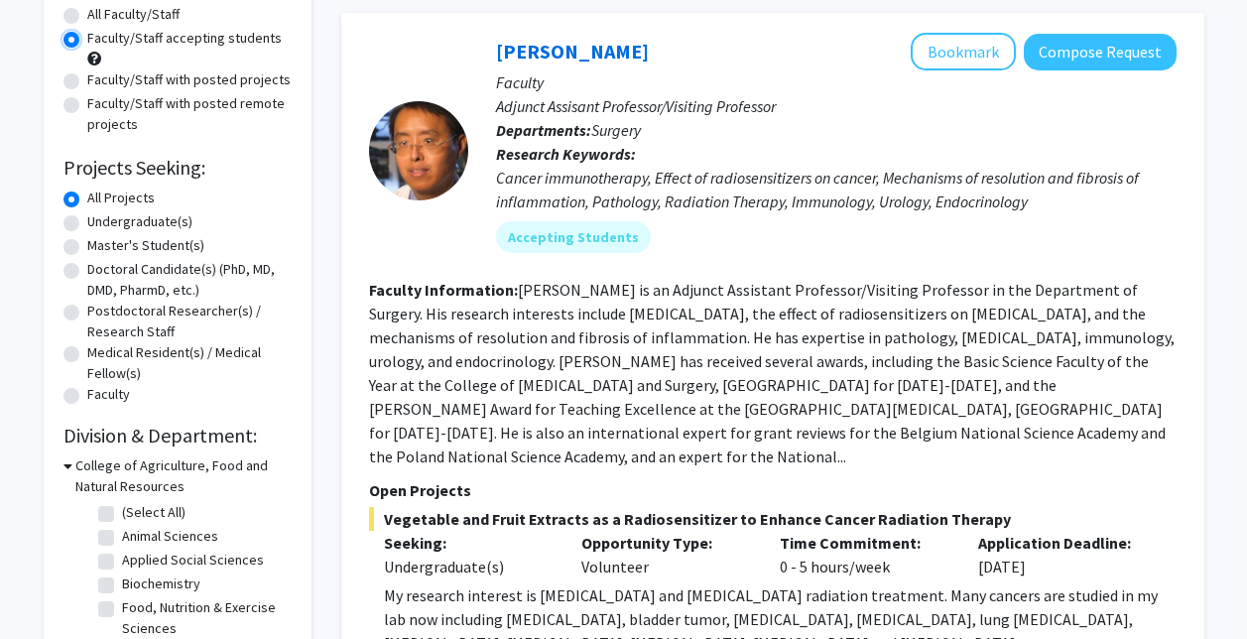
scroll to position [189, 0]
click at [149, 218] on label "Undergraduate(s)" at bounding box center [139, 220] width 105 height 21
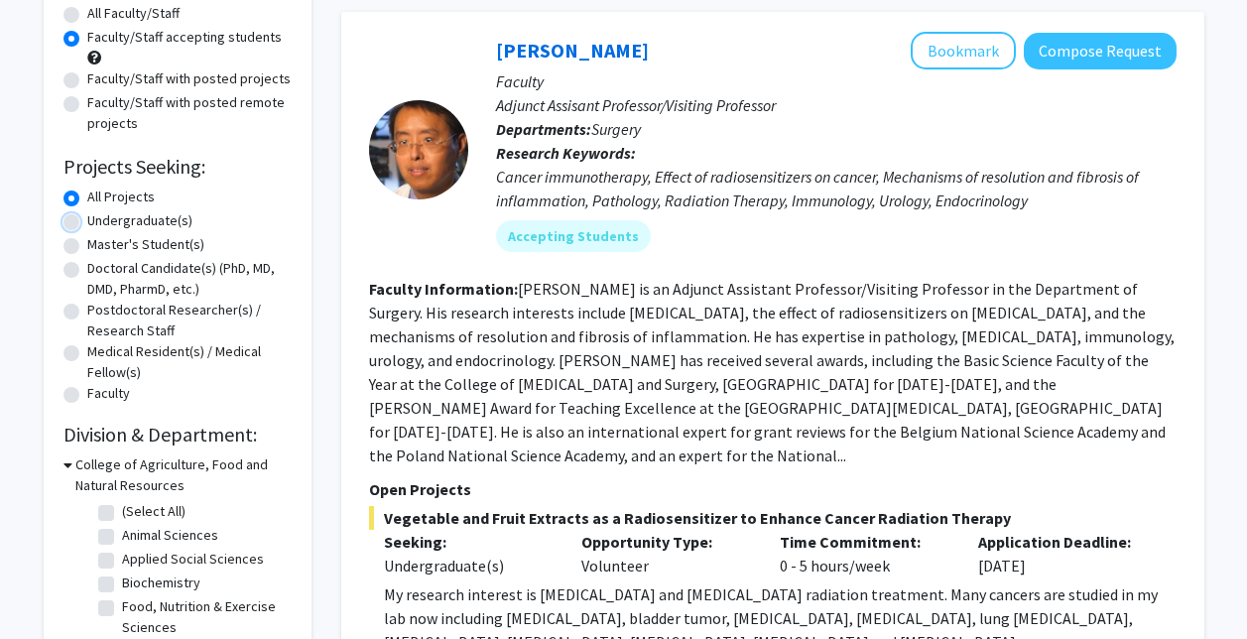
click at [100, 218] on input "Undergraduate(s)" at bounding box center [93, 216] width 13 height 13
radio input "true"
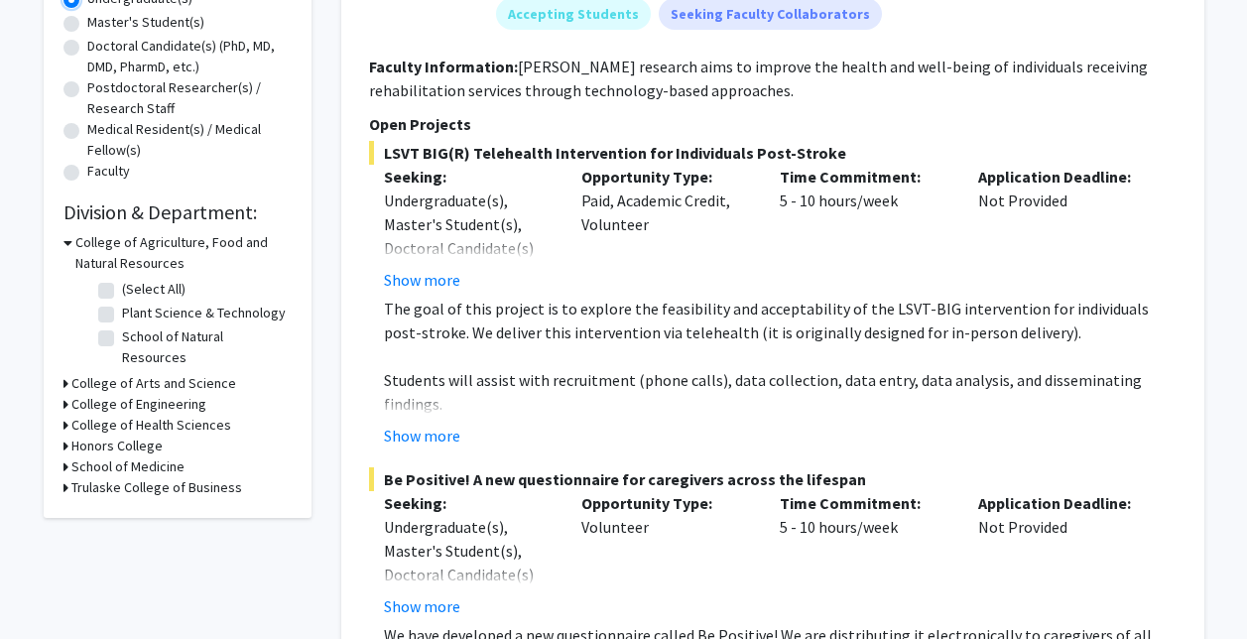
scroll to position [413, 0]
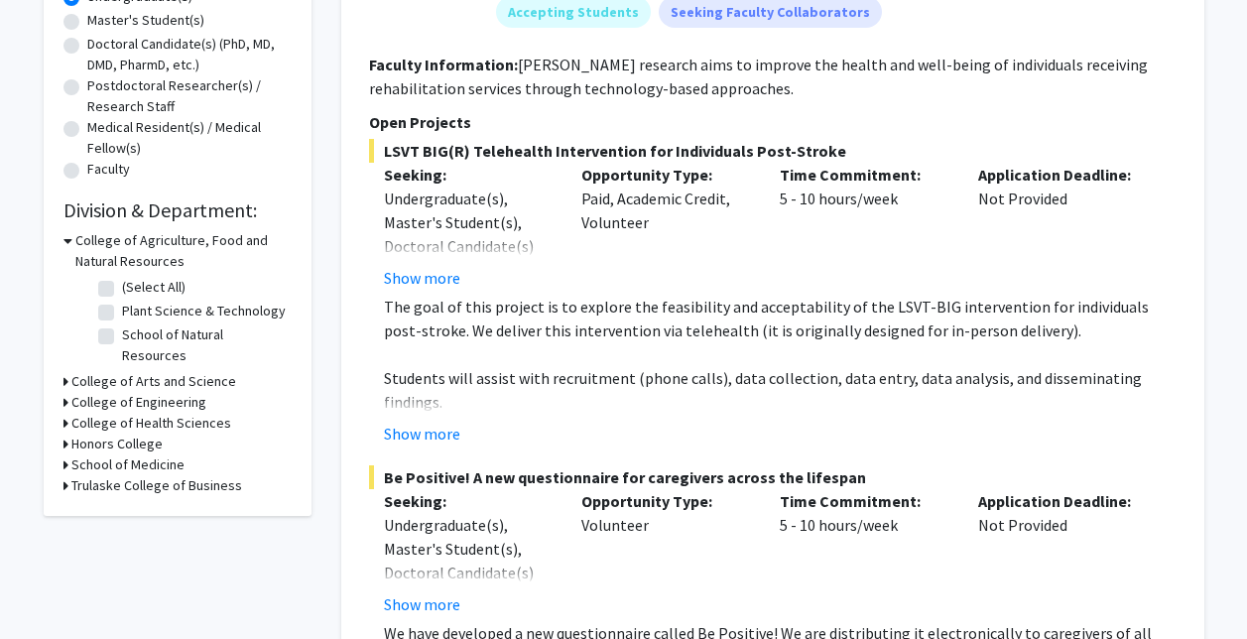
click at [66, 238] on icon at bounding box center [67, 240] width 9 height 21
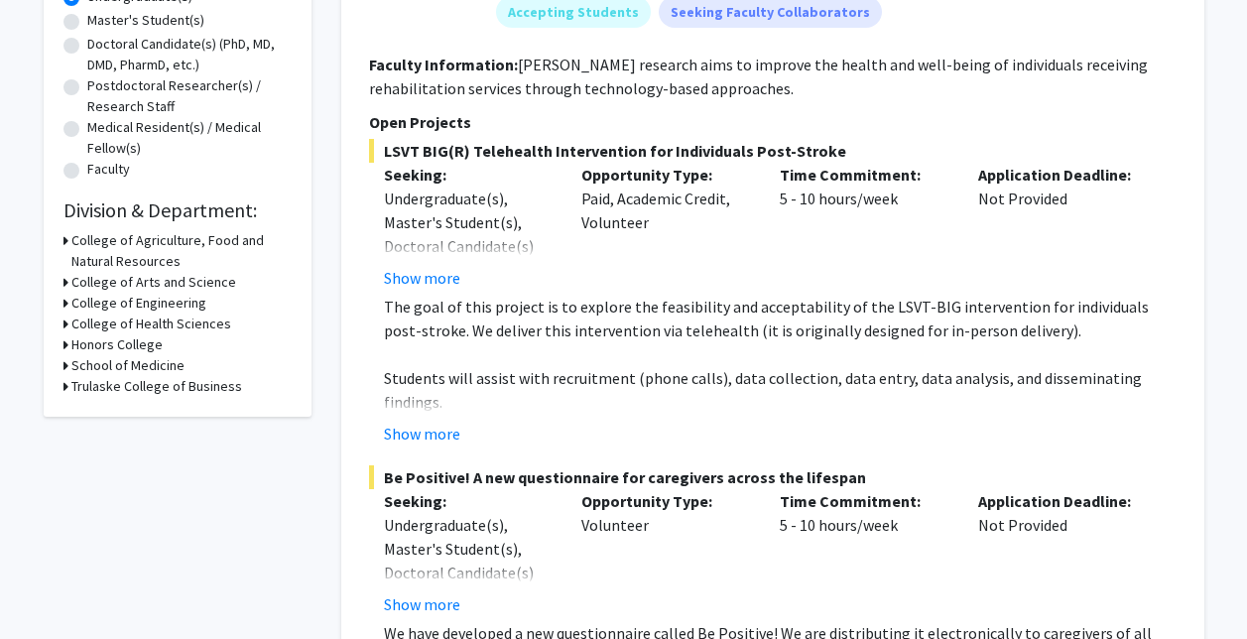
click at [62, 301] on div "Refine By Collaboration Status: Collaboration Status All Faculty/Staff Collabor…" at bounding box center [178, 54] width 268 height 723
click at [64, 302] on icon at bounding box center [65, 303] width 5 height 21
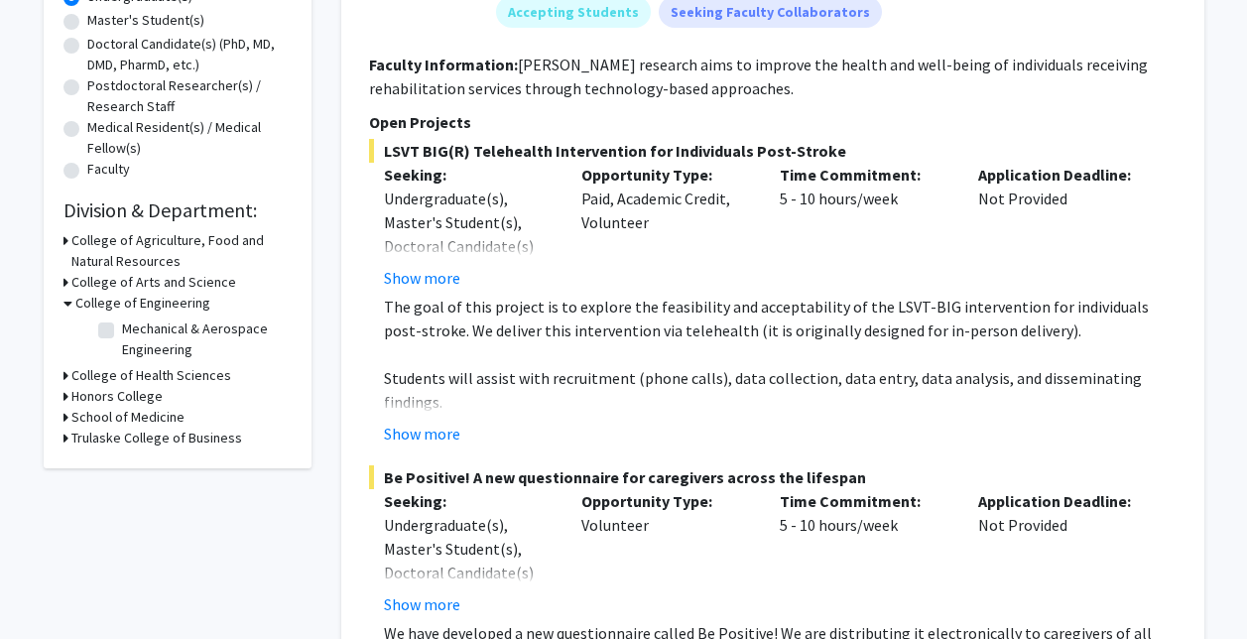
click at [69, 302] on icon at bounding box center [67, 303] width 9 height 21
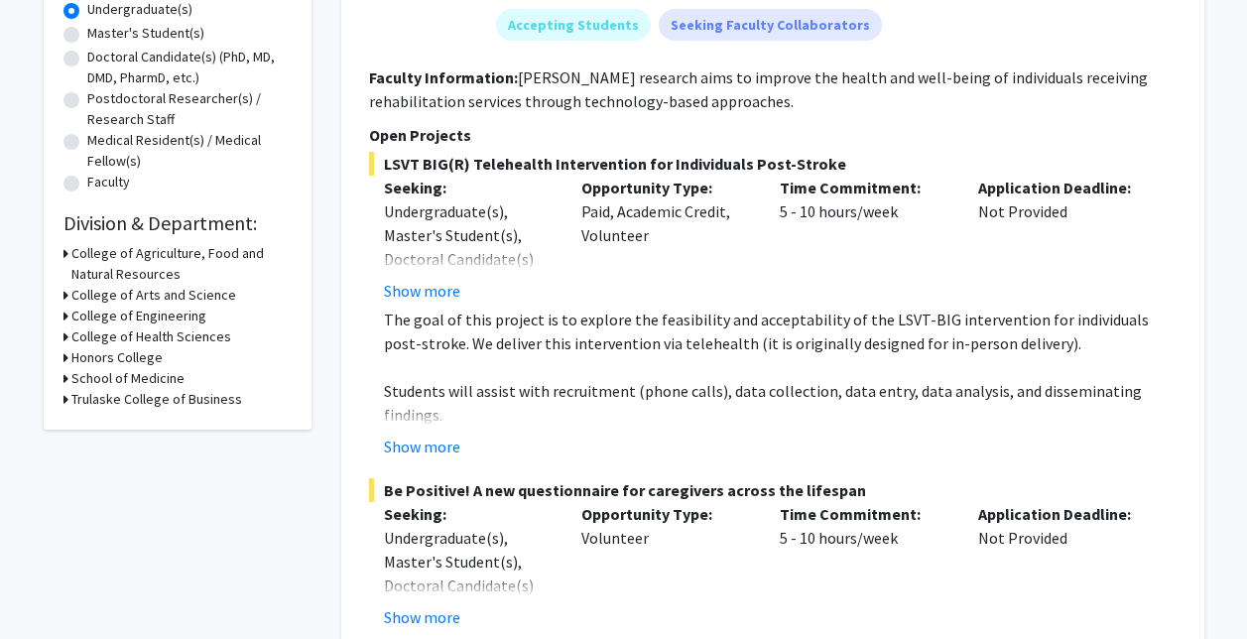
scroll to position [399, 0]
click at [64, 357] on icon at bounding box center [65, 358] width 5 height 21
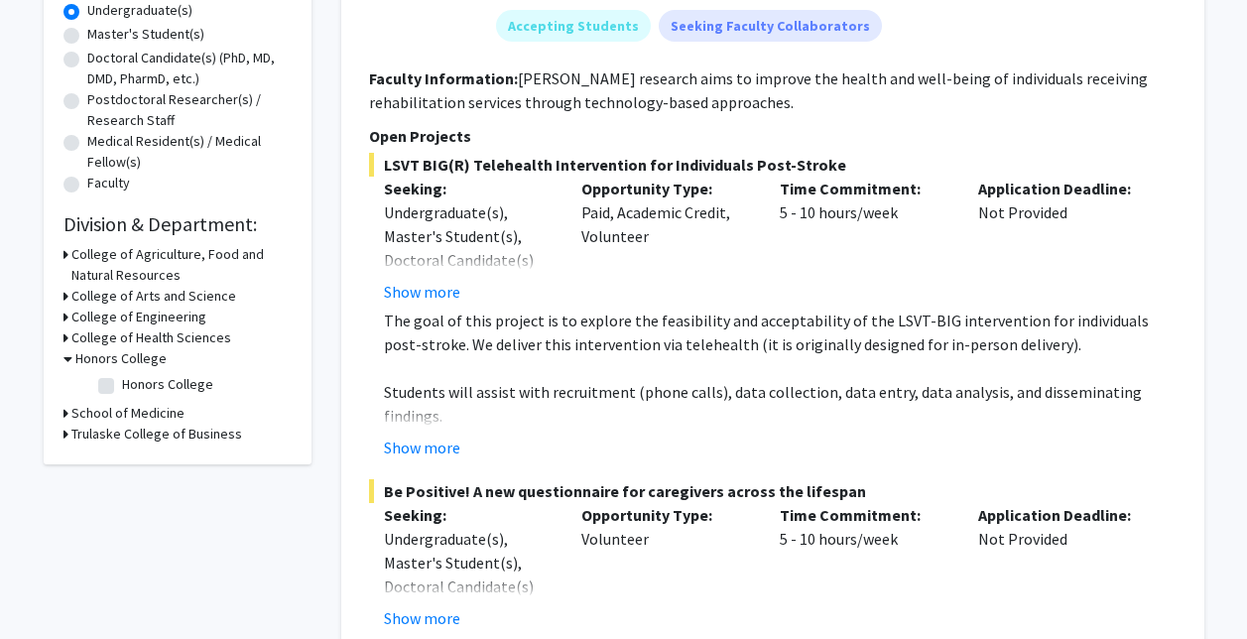
click at [72, 359] on div "Honors College" at bounding box center [177, 358] width 228 height 21
click at [63, 333] on icon at bounding box center [65, 337] width 5 height 21
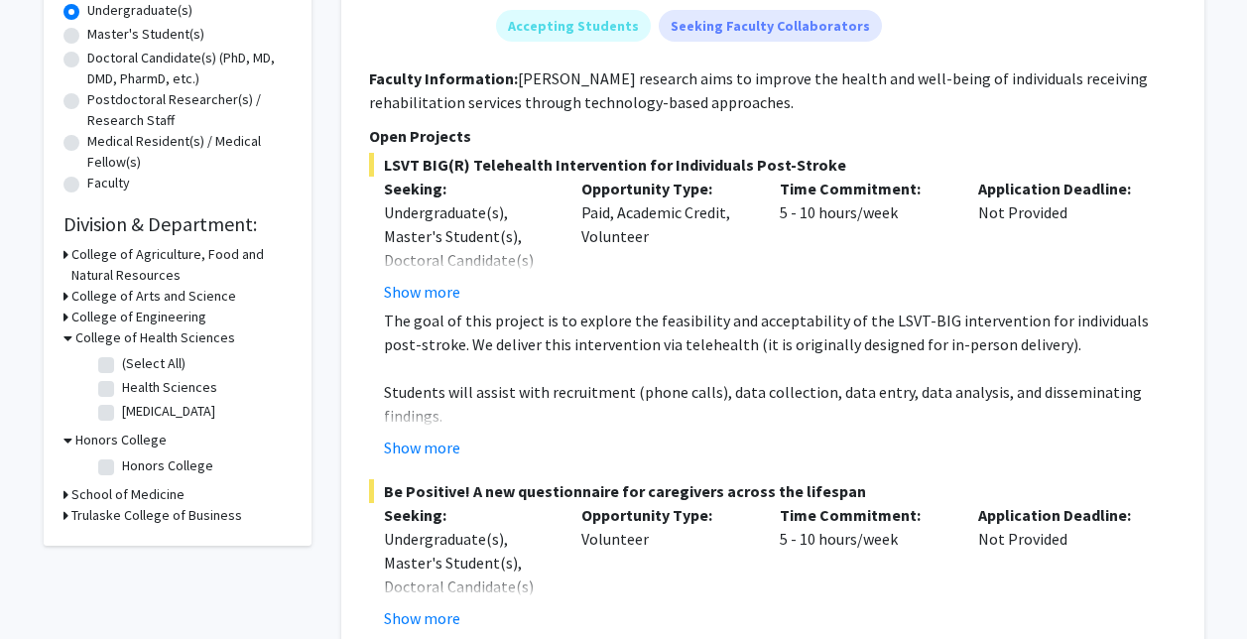
click at [64, 492] on icon at bounding box center [65, 494] width 5 height 21
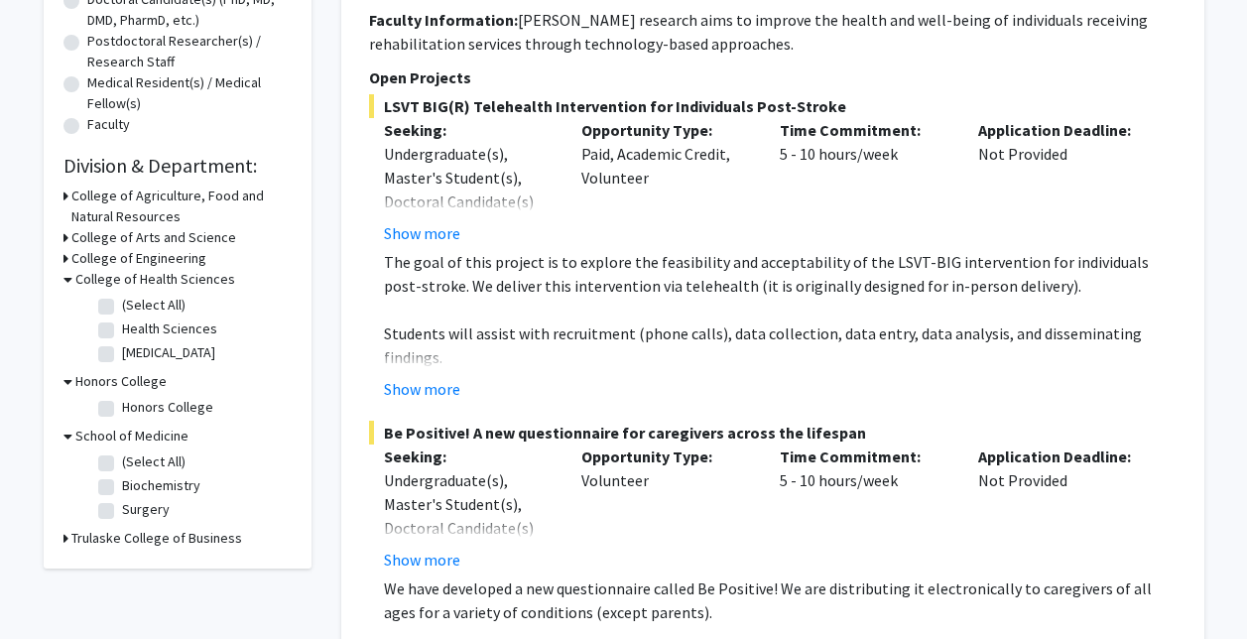
scroll to position [458, 0]
click at [122, 484] on label "Biochemistry" at bounding box center [161, 484] width 78 height 21
click at [122, 484] on input "Biochemistry" at bounding box center [128, 480] width 13 height 13
checkbox input "true"
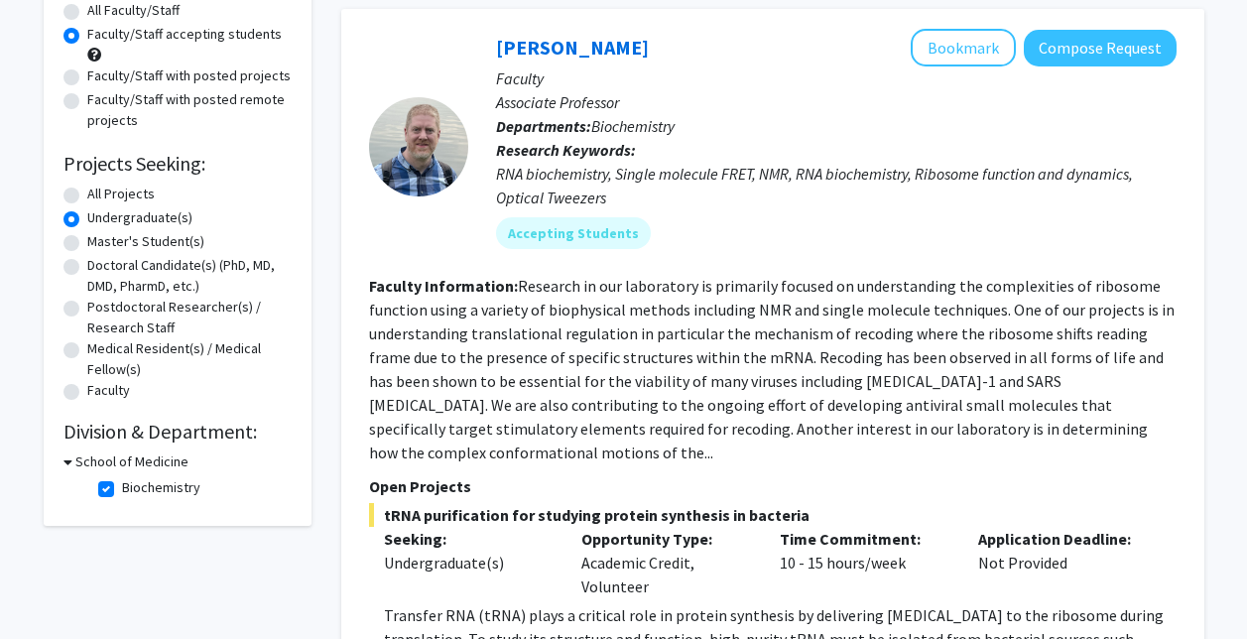
scroll to position [195, 0]
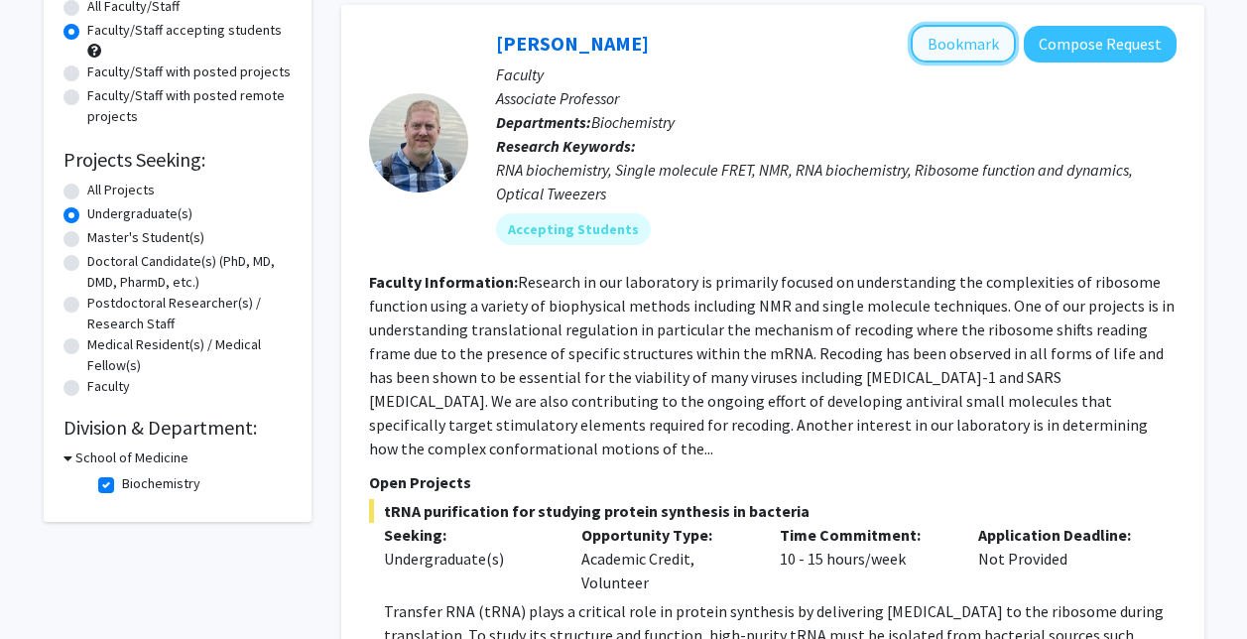
click at [940, 43] on button "Bookmark" at bounding box center [963, 44] width 105 height 38
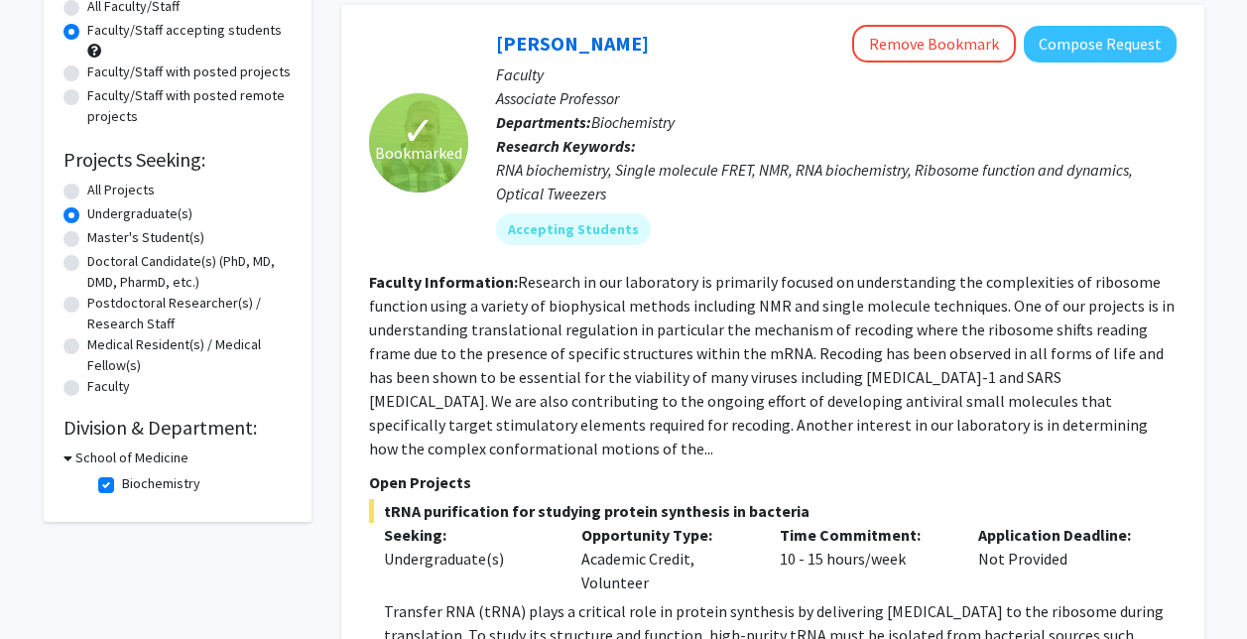
click at [123, 457] on h3 "School of Medicine" at bounding box center [131, 457] width 113 height 21
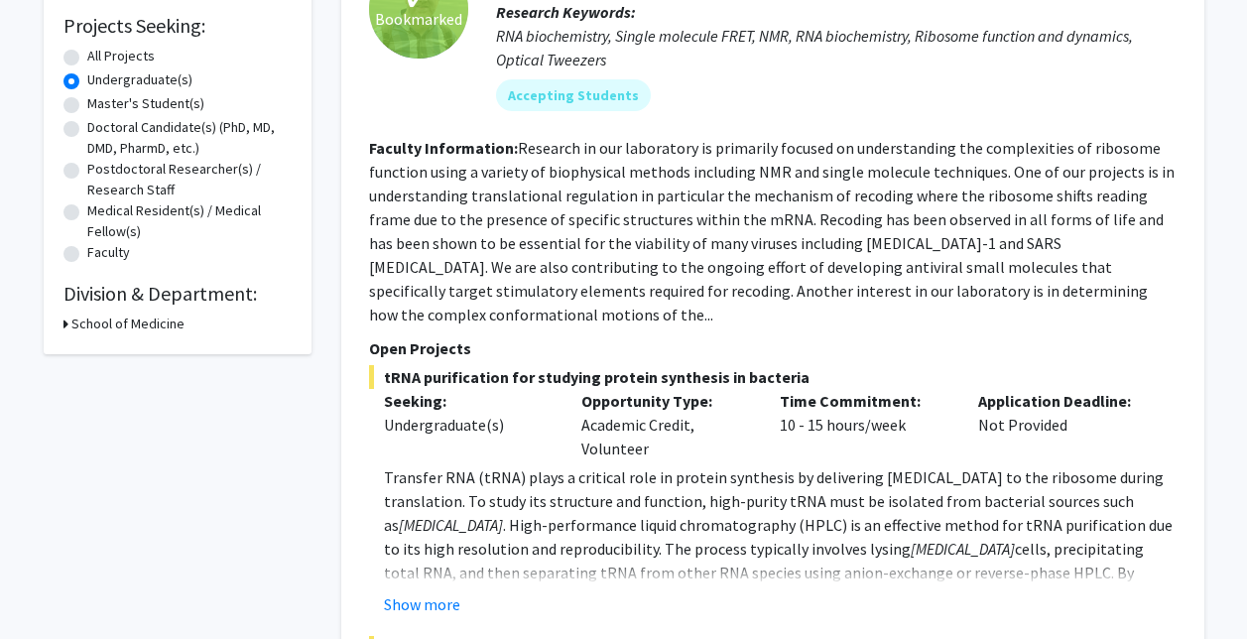
scroll to position [333, 0]
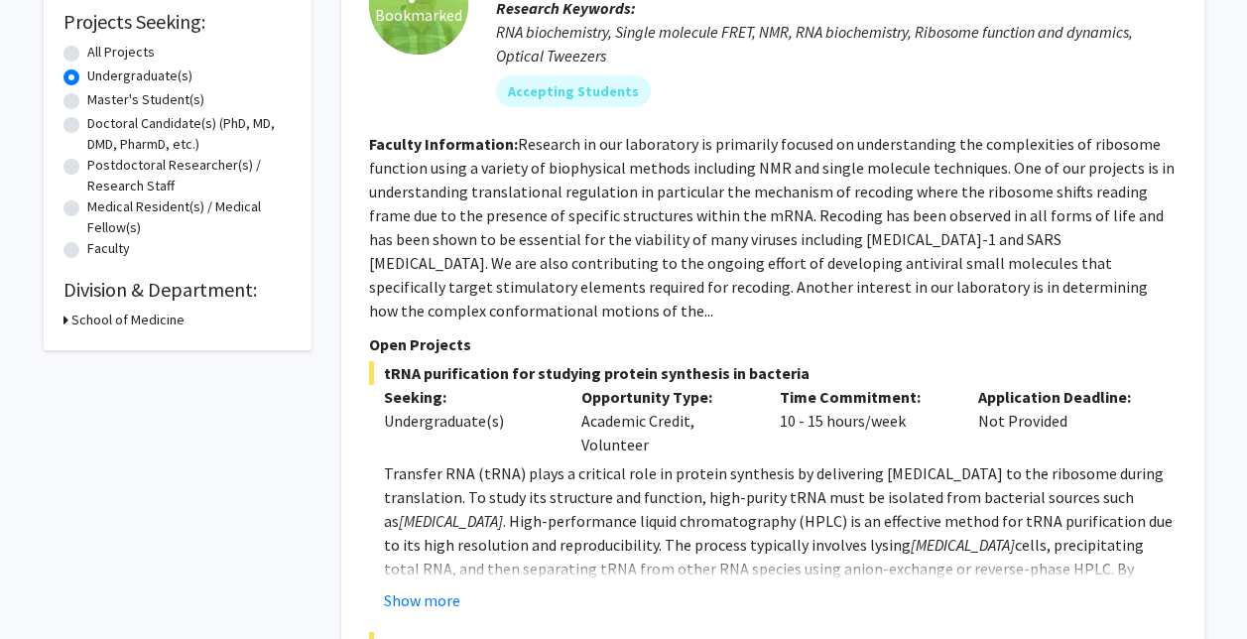
click at [110, 289] on h2 "Division & Department:" at bounding box center [177, 290] width 228 height 24
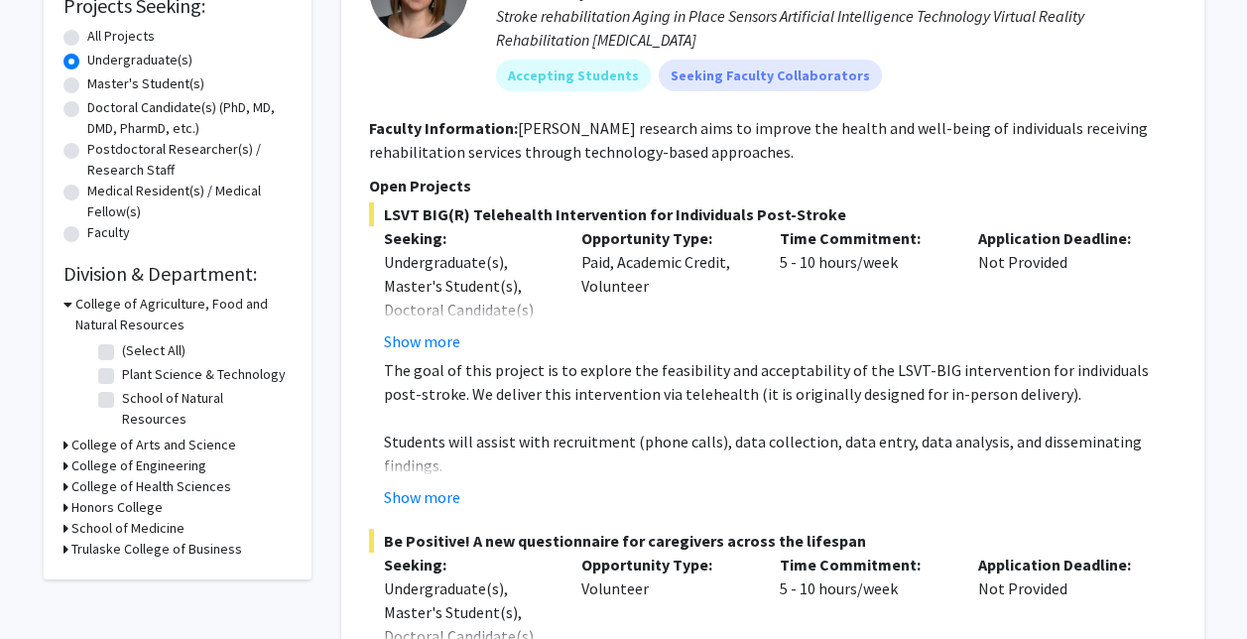
scroll to position [350, 0]
click at [127, 517] on h3 "School of Medicine" at bounding box center [127, 527] width 113 height 21
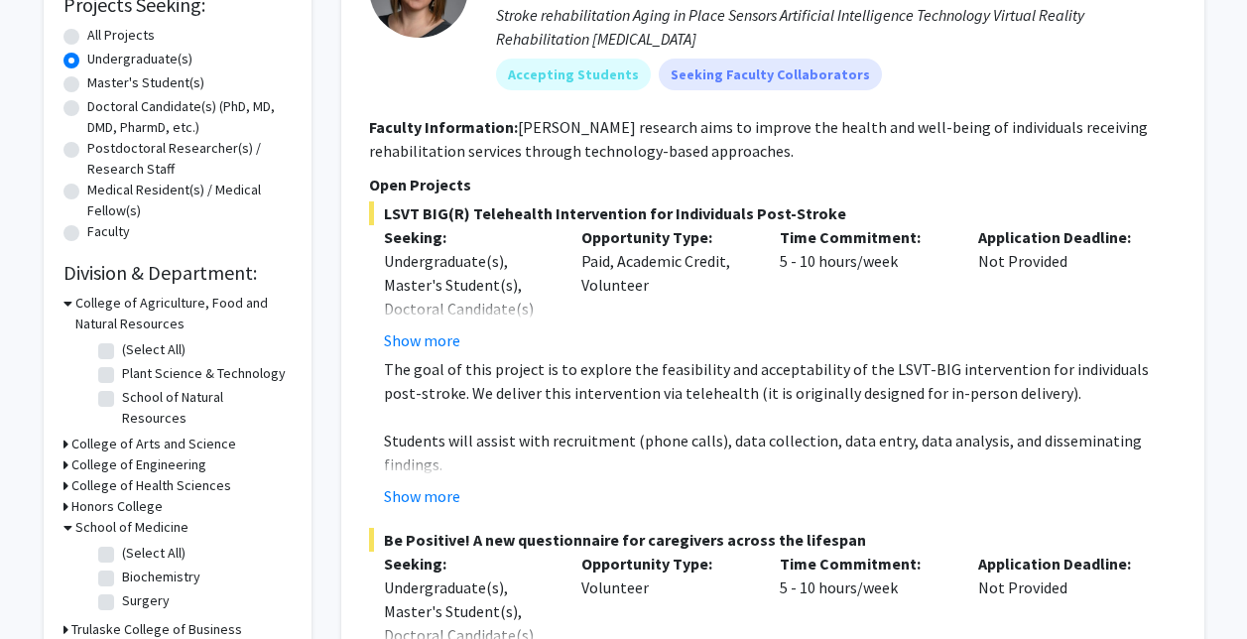
click at [137, 517] on h3 "School of Medicine" at bounding box center [131, 527] width 113 height 21
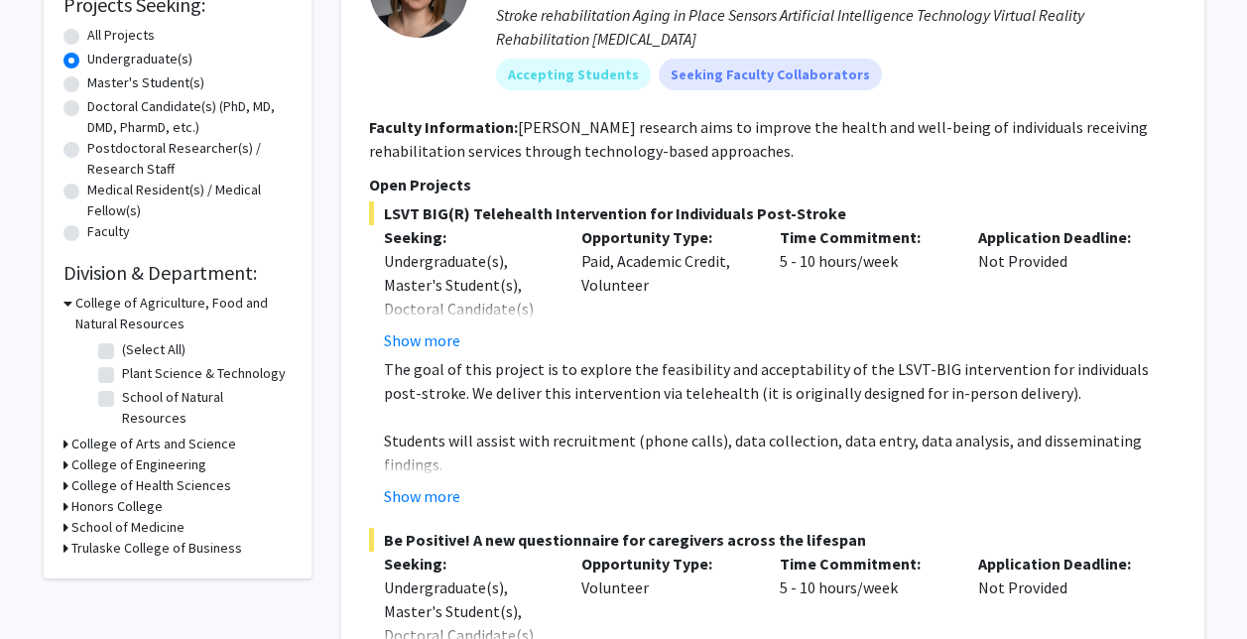
click at [171, 475] on h3 "College of Health Sciences" at bounding box center [151, 485] width 160 height 21
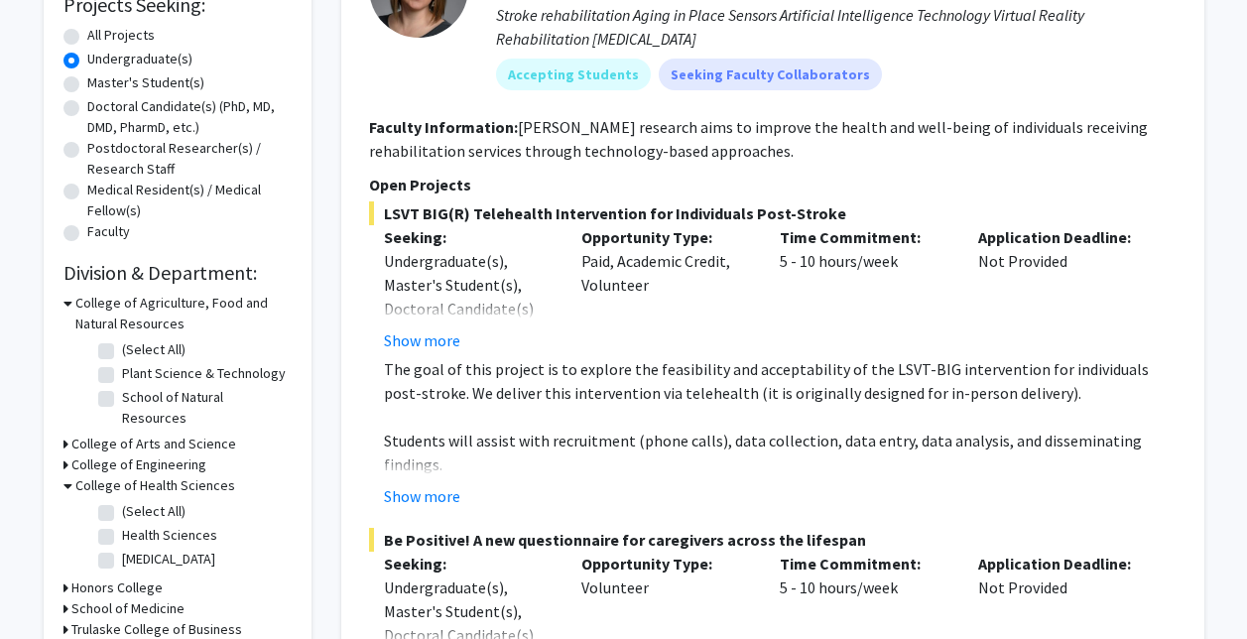
scroll to position [351, 0]
click at [122, 524] on label "Health Sciences" at bounding box center [169, 534] width 95 height 21
click at [122, 524] on input "Health Sciences" at bounding box center [128, 530] width 13 height 13
checkbox input "true"
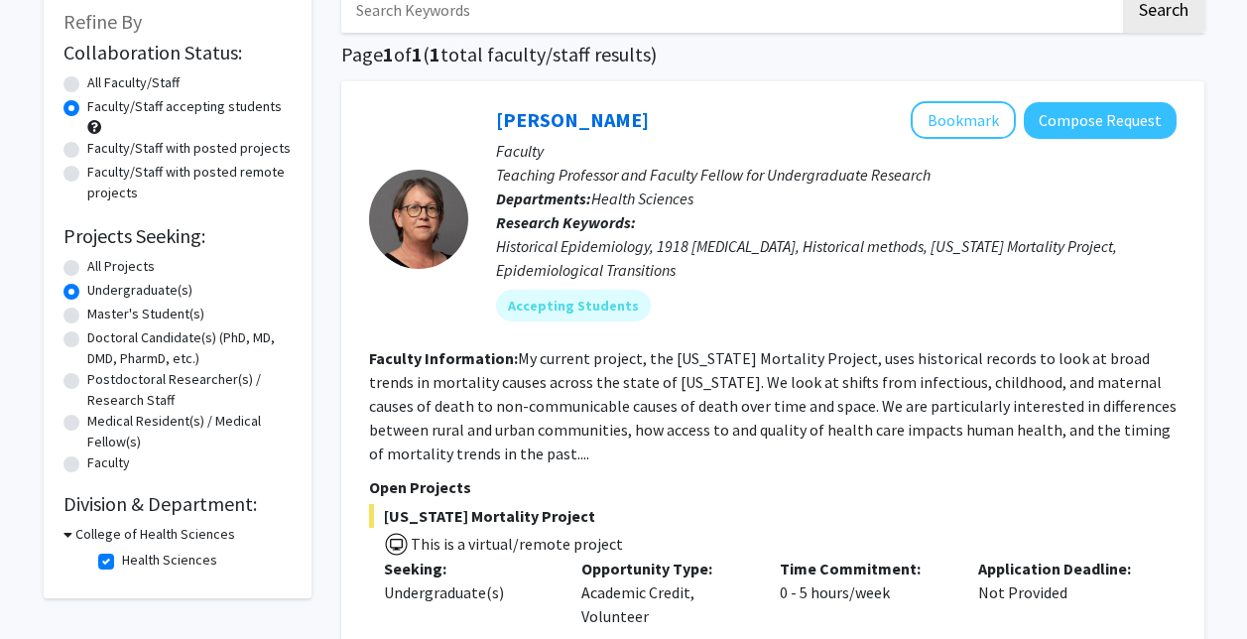
scroll to position [120, 0]
click at [87, 455] on label "Faculty" at bounding box center [108, 461] width 43 height 21
click at [87, 455] on input "Faculty" at bounding box center [93, 457] width 13 height 13
radio input "true"
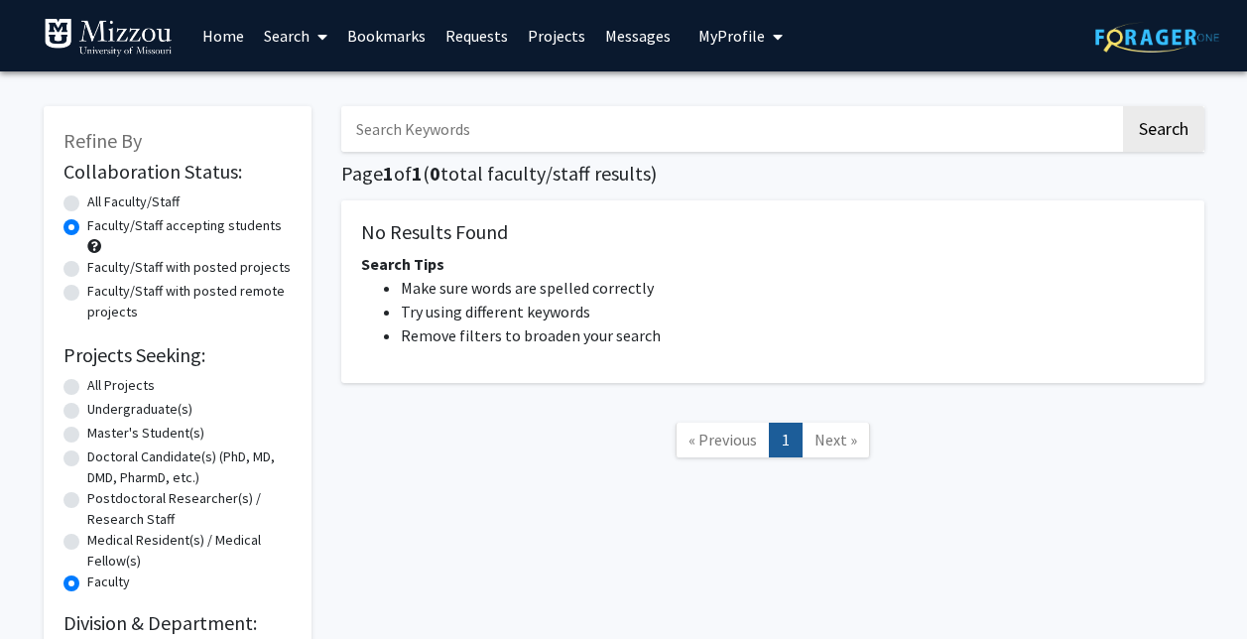
click at [400, 31] on link "Bookmarks" at bounding box center [386, 35] width 98 height 69
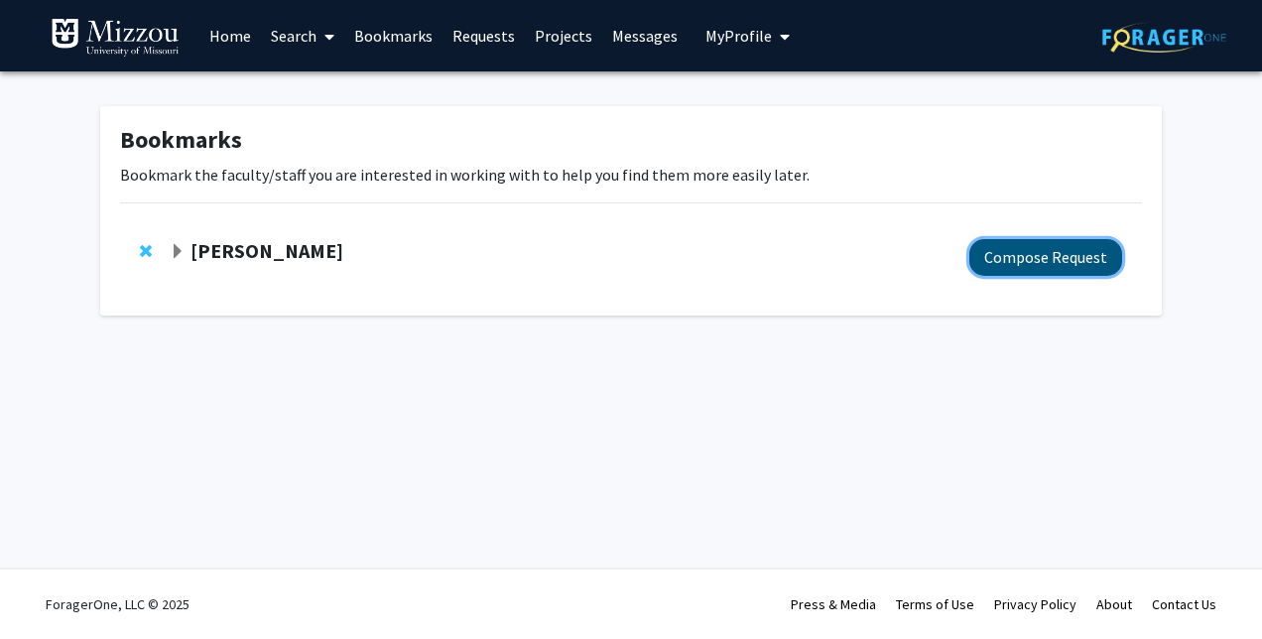
click at [1038, 254] on button "Compose Request" at bounding box center [1045, 257] width 153 height 37
